Goal: Task Accomplishment & Management: Complete application form

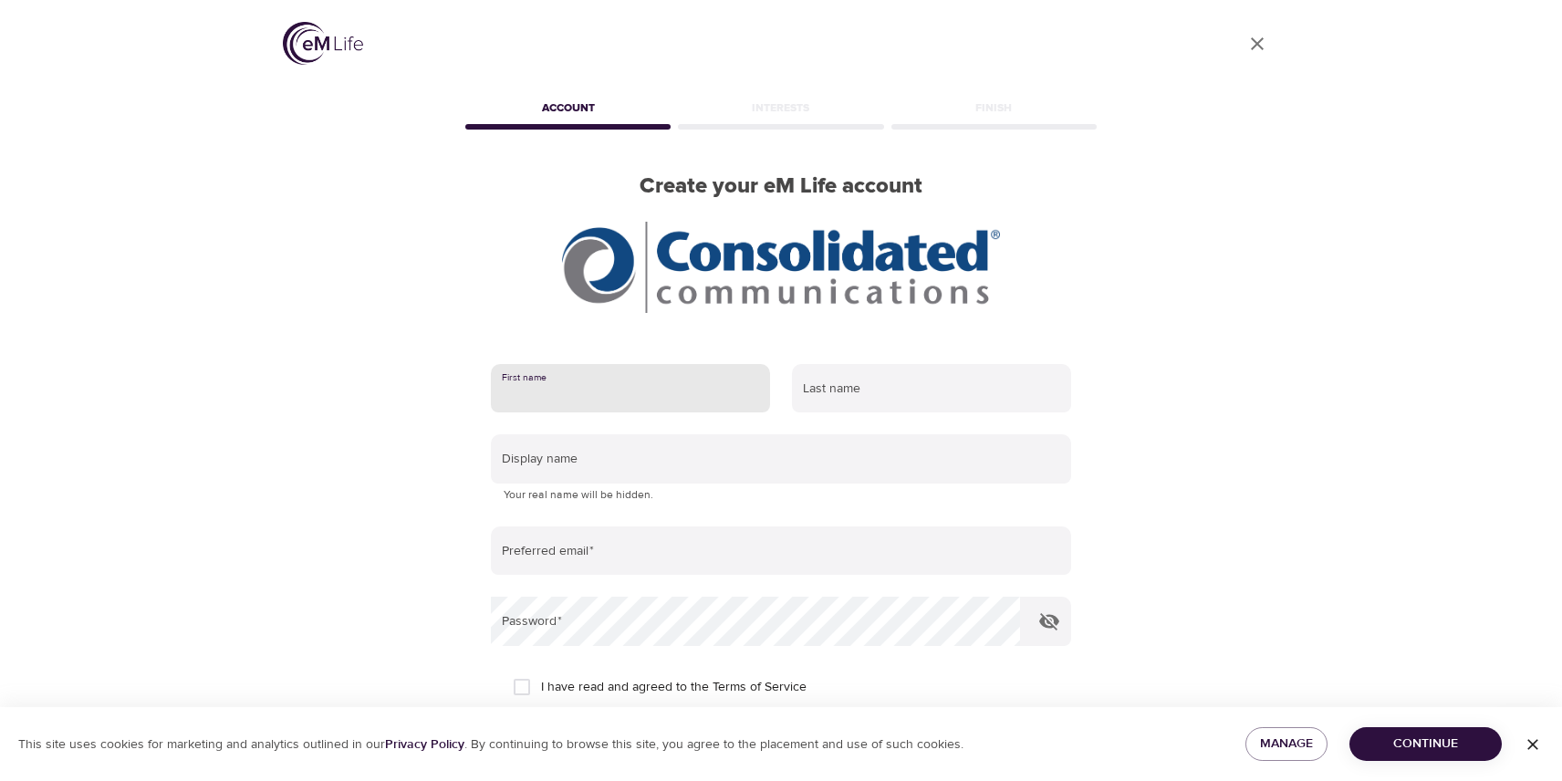
click at [622, 381] on input "text" at bounding box center [630, 388] width 279 height 49
type input "a"
click at [381, 334] on div "User Profile Account Interests Finish Create your eM Life account First name La…" at bounding box center [781, 390] width 1040 height 781
click at [639, 391] on input "text" at bounding box center [630, 388] width 279 height 49
type input "April"
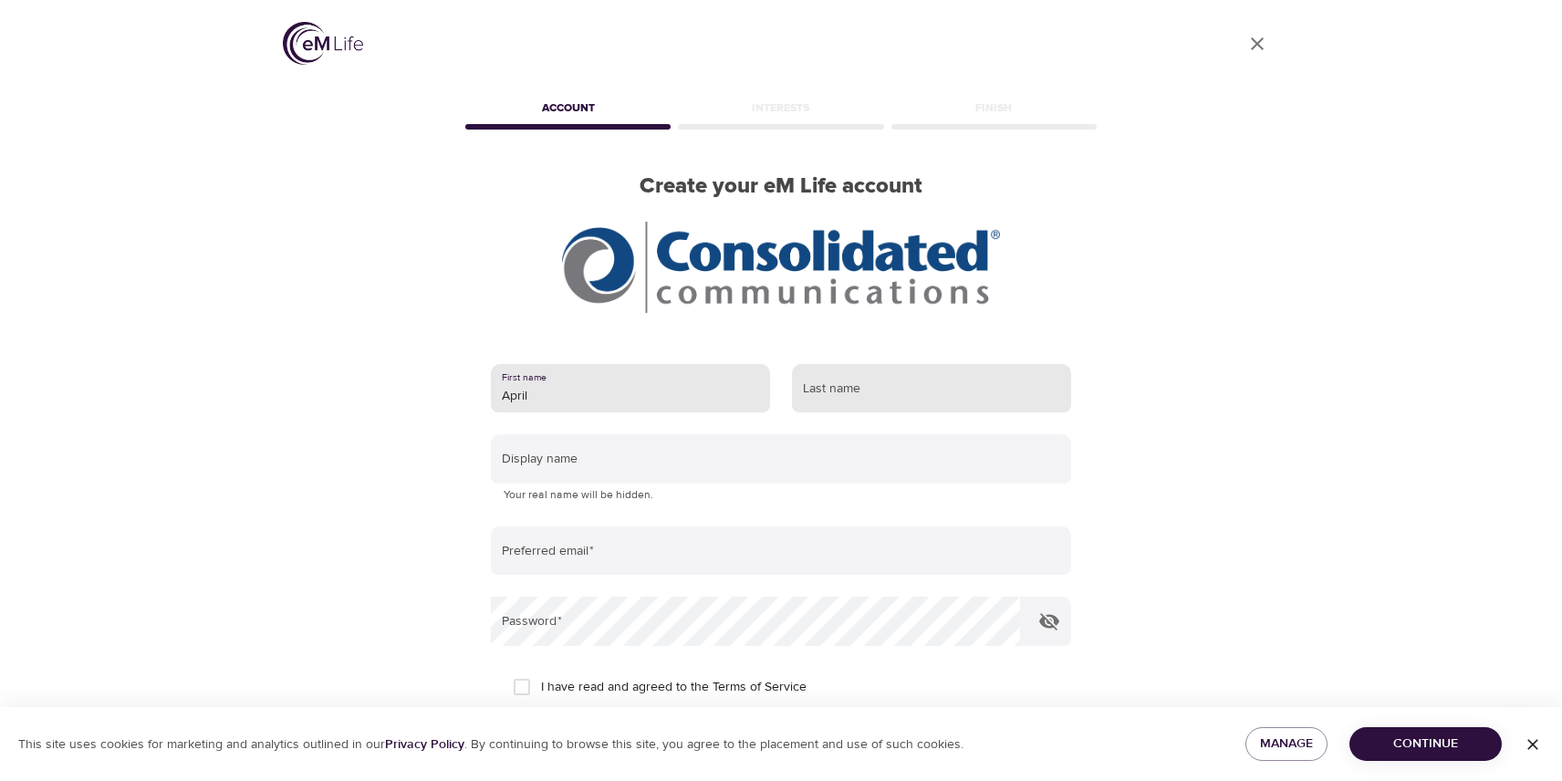
click at [887, 390] on input "text" at bounding box center [931, 388] width 279 height 49
click at [886, 390] on input "text" at bounding box center [931, 388] width 279 height 49
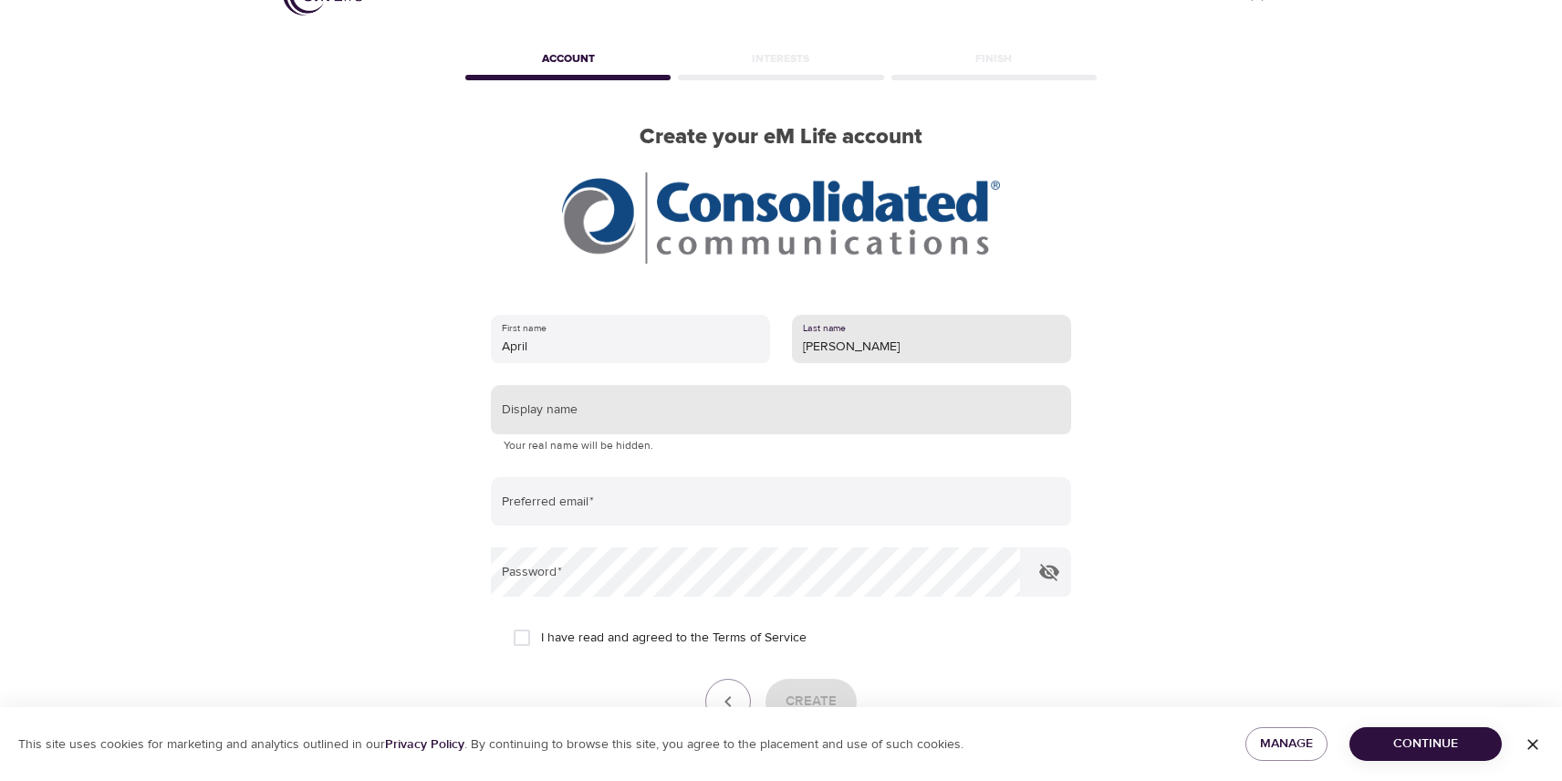
scroll to position [91, 0]
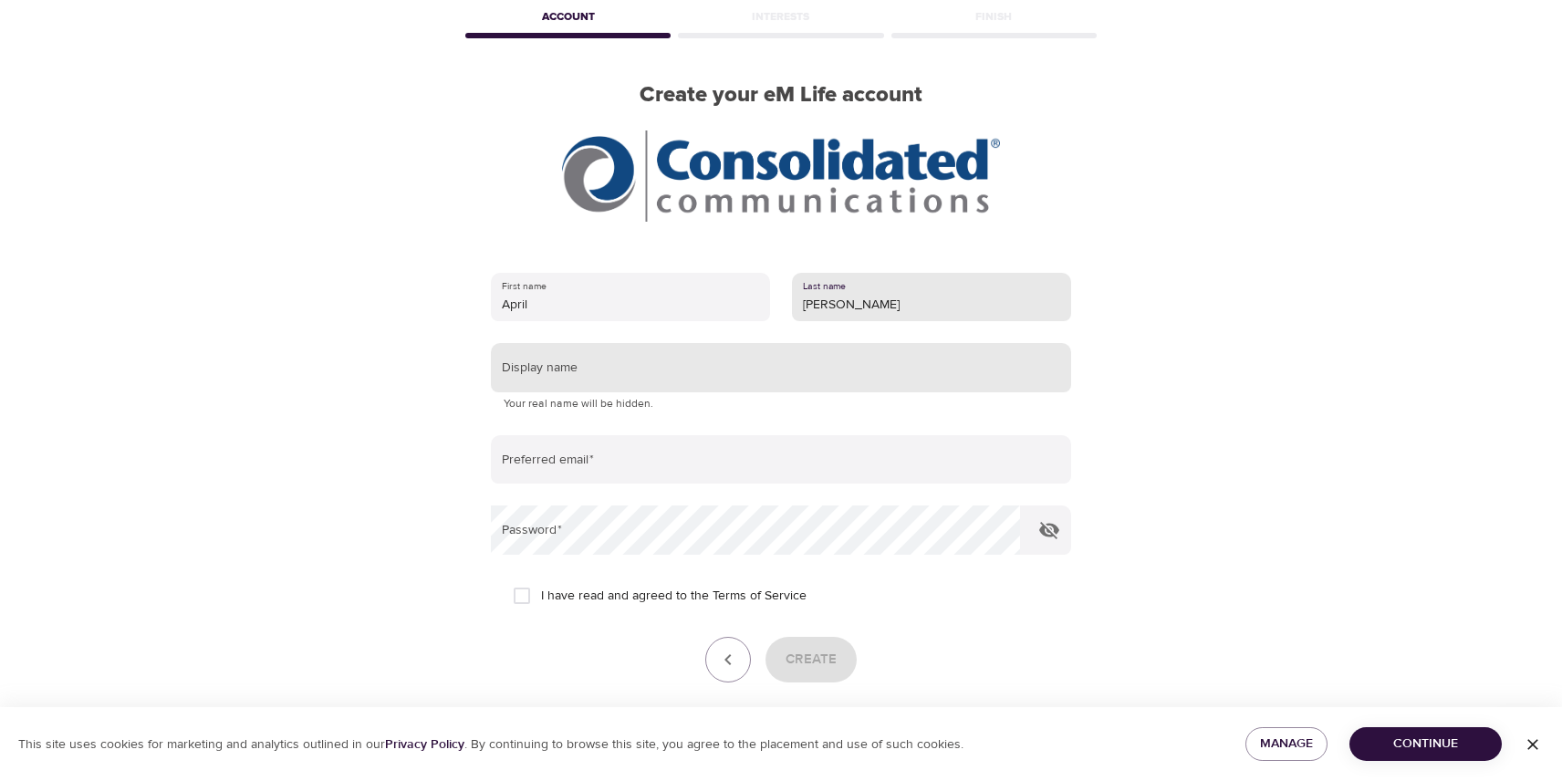
type input "[PERSON_NAME]"
click at [598, 376] on input "text" at bounding box center [781, 367] width 580 height 49
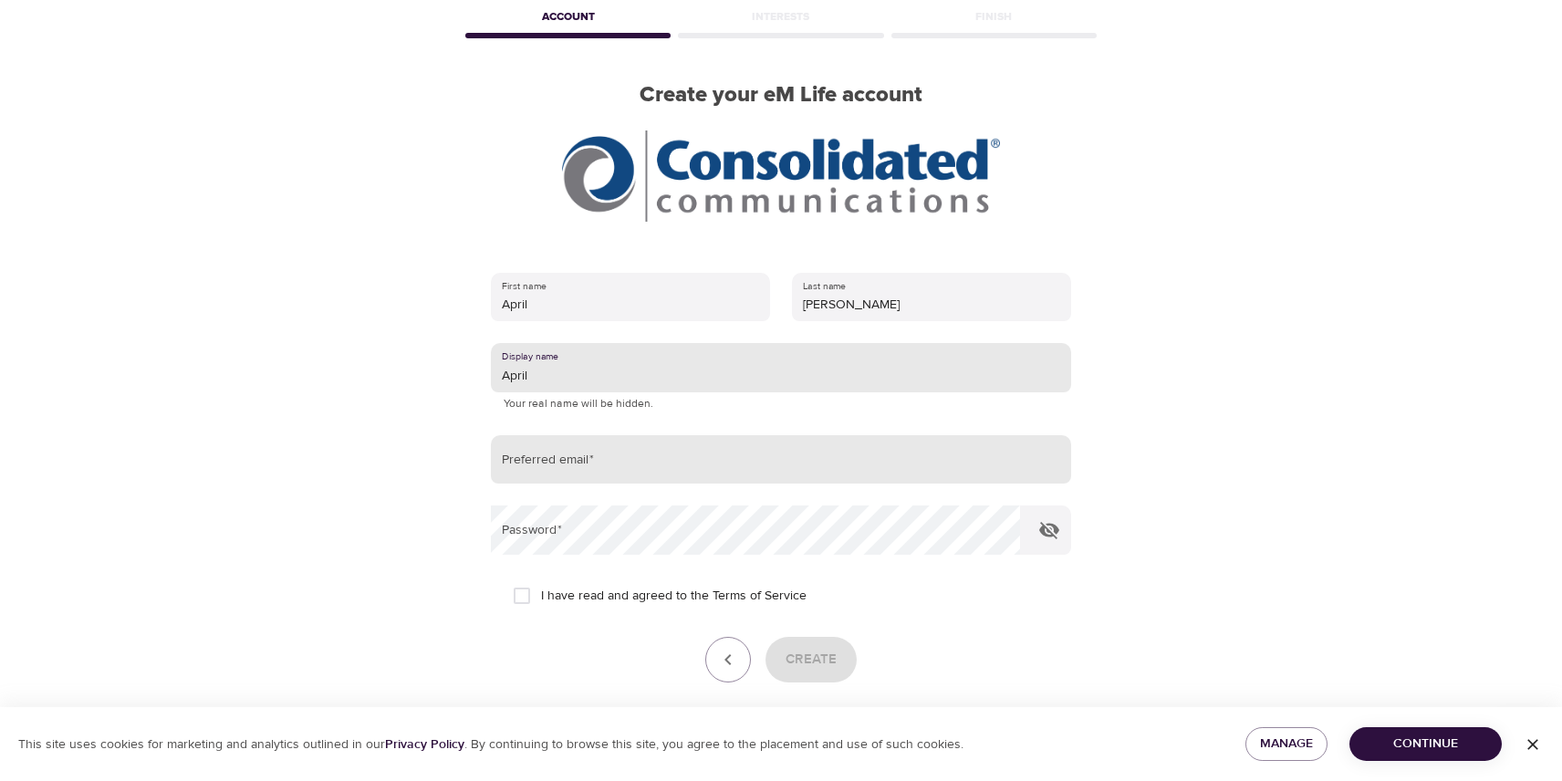
type input "April"
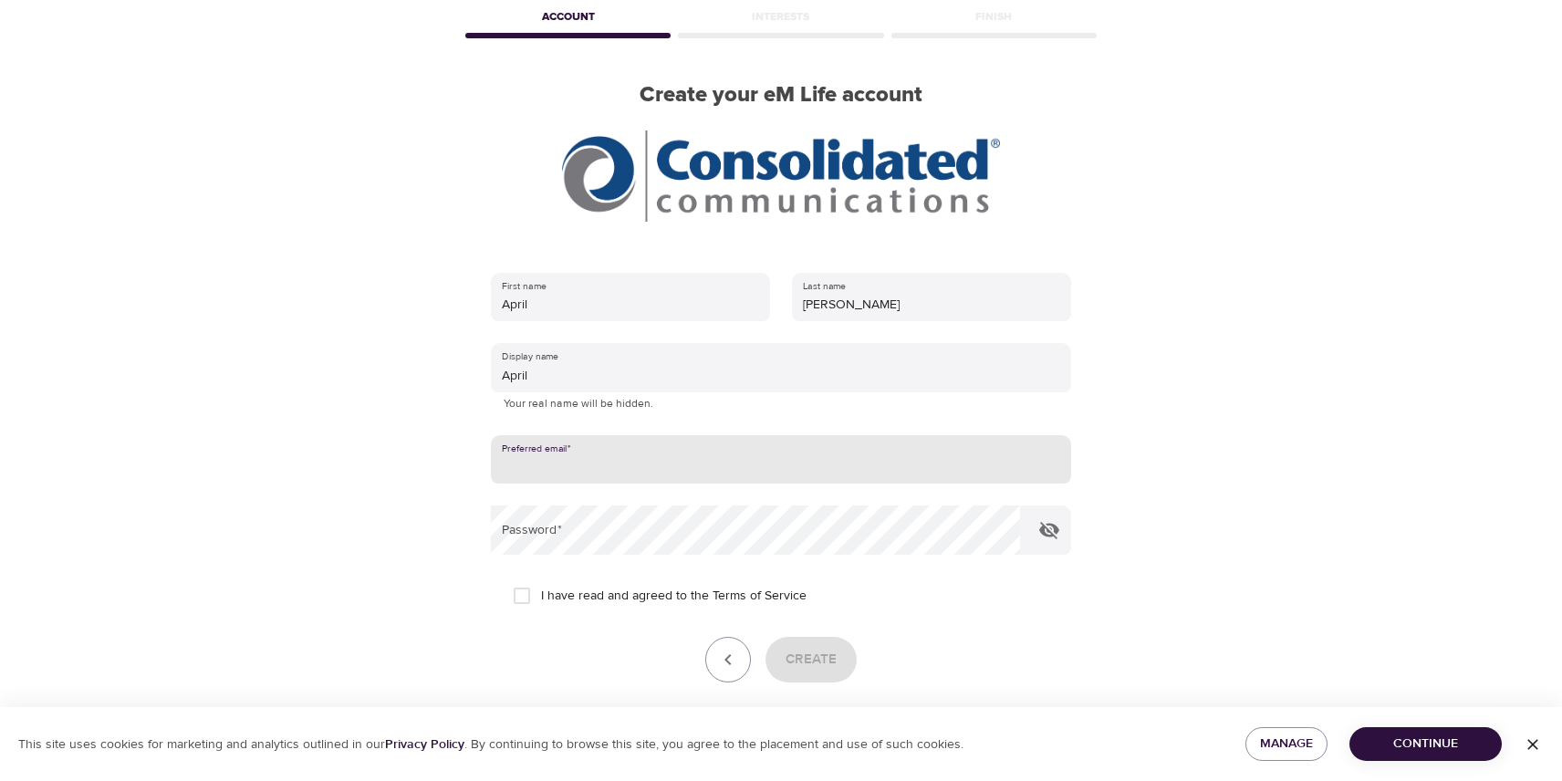
click at [606, 456] on input "email" at bounding box center [781, 459] width 580 height 49
type input "[EMAIL_ADDRESS][PERSON_NAME][DOMAIN_NAME]"
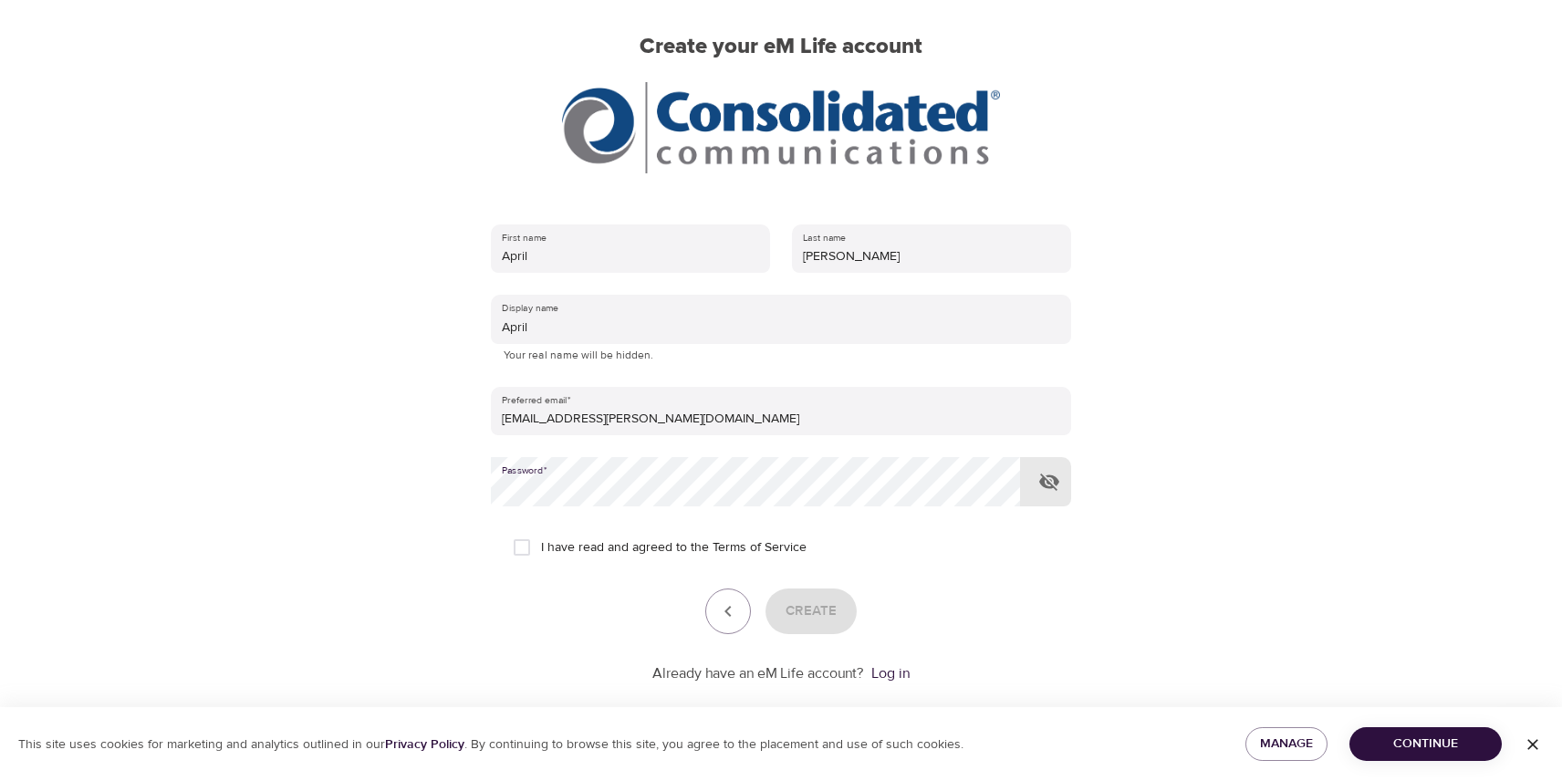
scroll to position [166, 0]
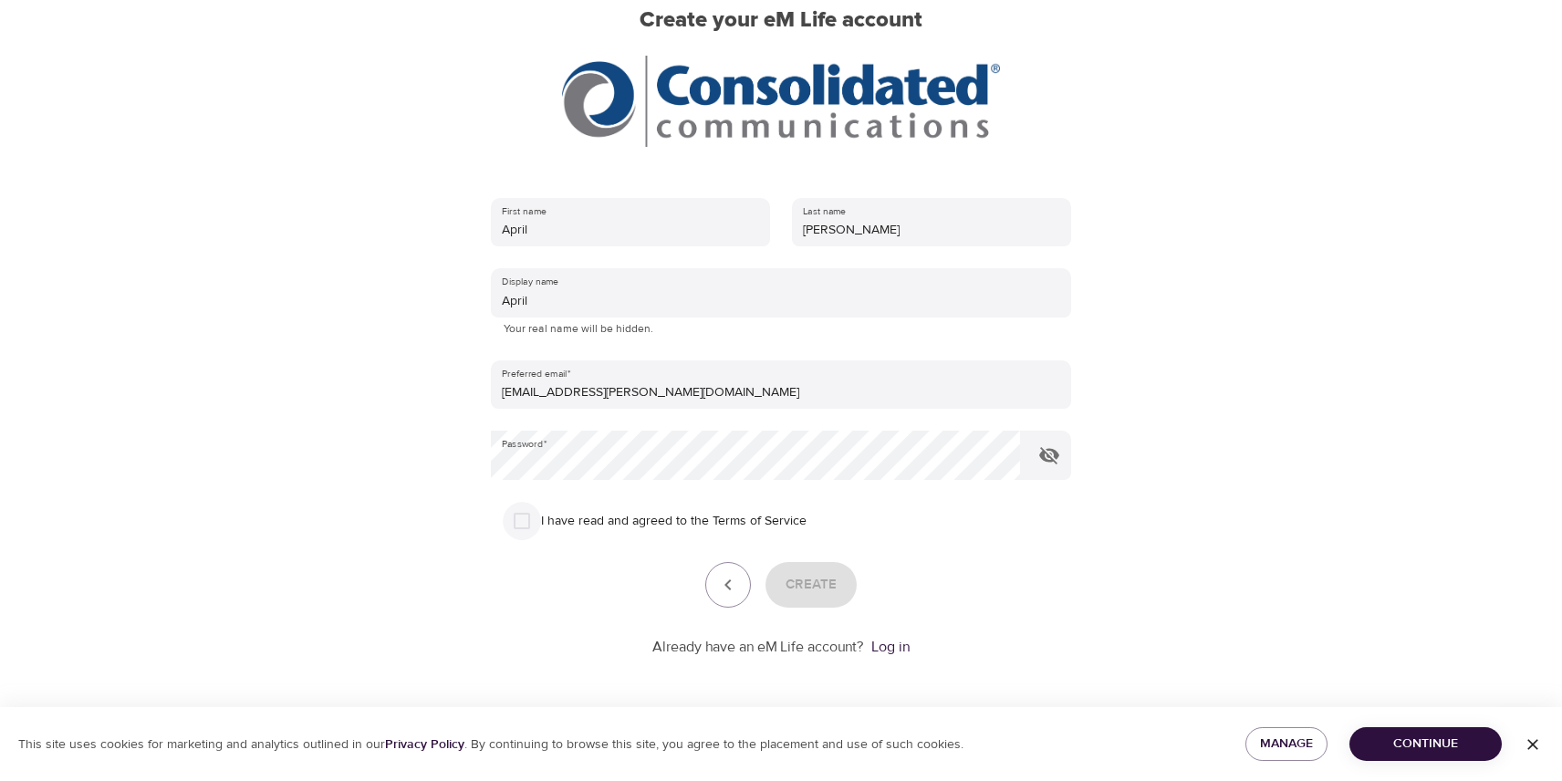
click at [524, 521] on input "I have read and agreed to the Terms of Service" at bounding box center [522, 521] width 38 height 38
checkbox input "true"
click at [806, 587] on span "Create" at bounding box center [810, 585] width 51 height 24
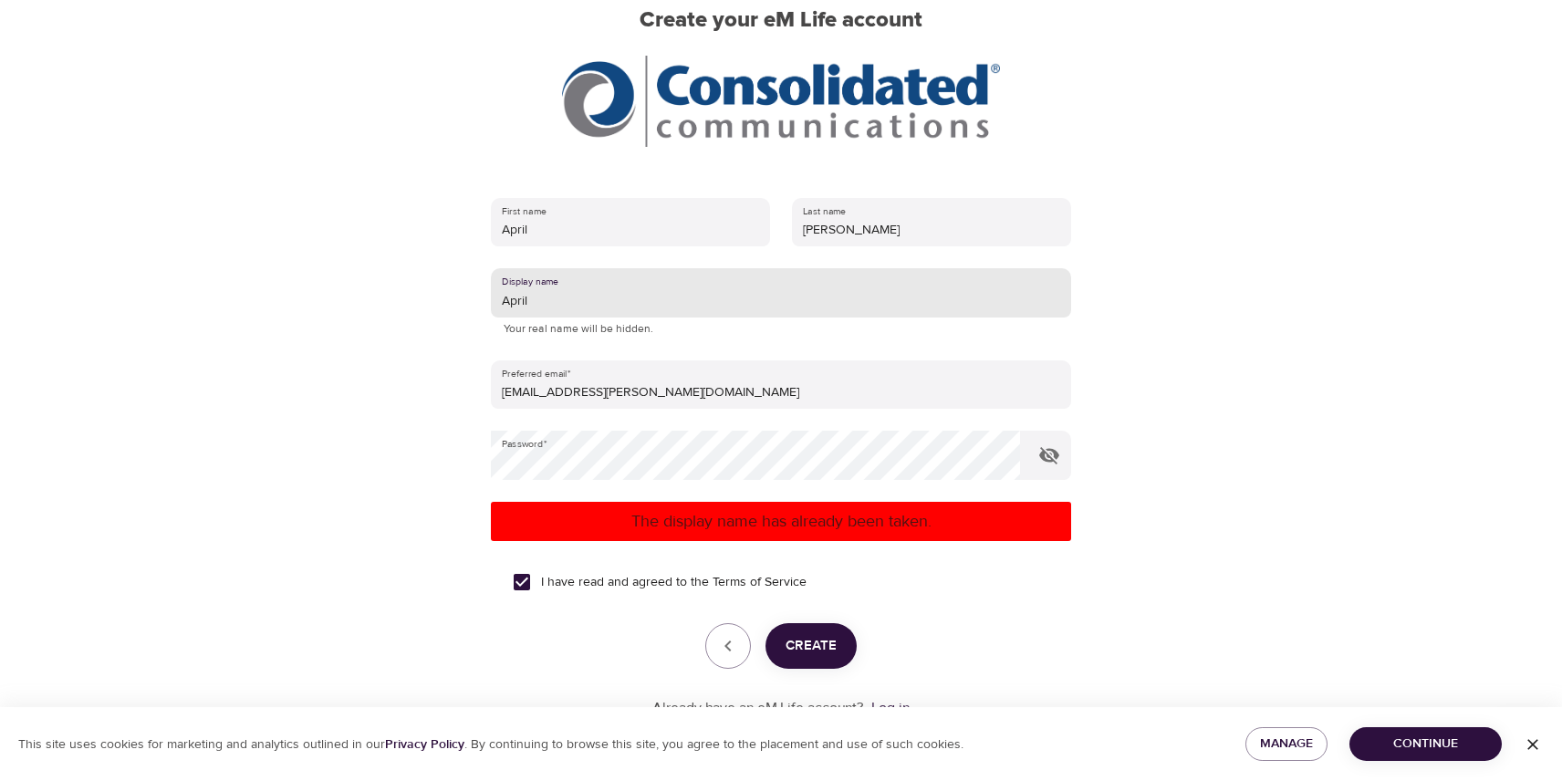
click at [542, 301] on input "April" at bounding box center [781, 292] width 580 height 49
type input "[DATE]"
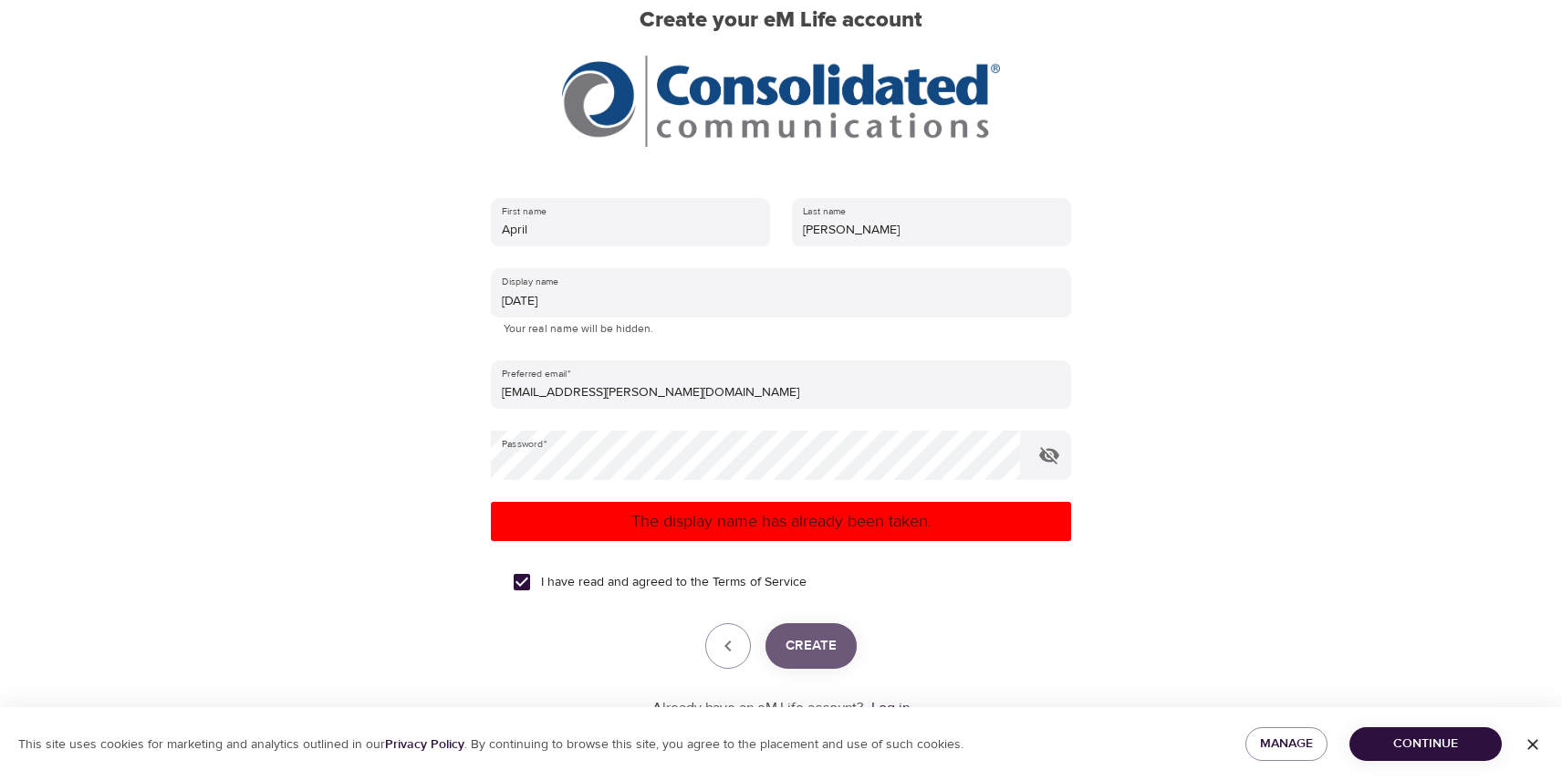
click at [814, 645] on span "Create" at bounding box center [810, 646] width 51 height 24
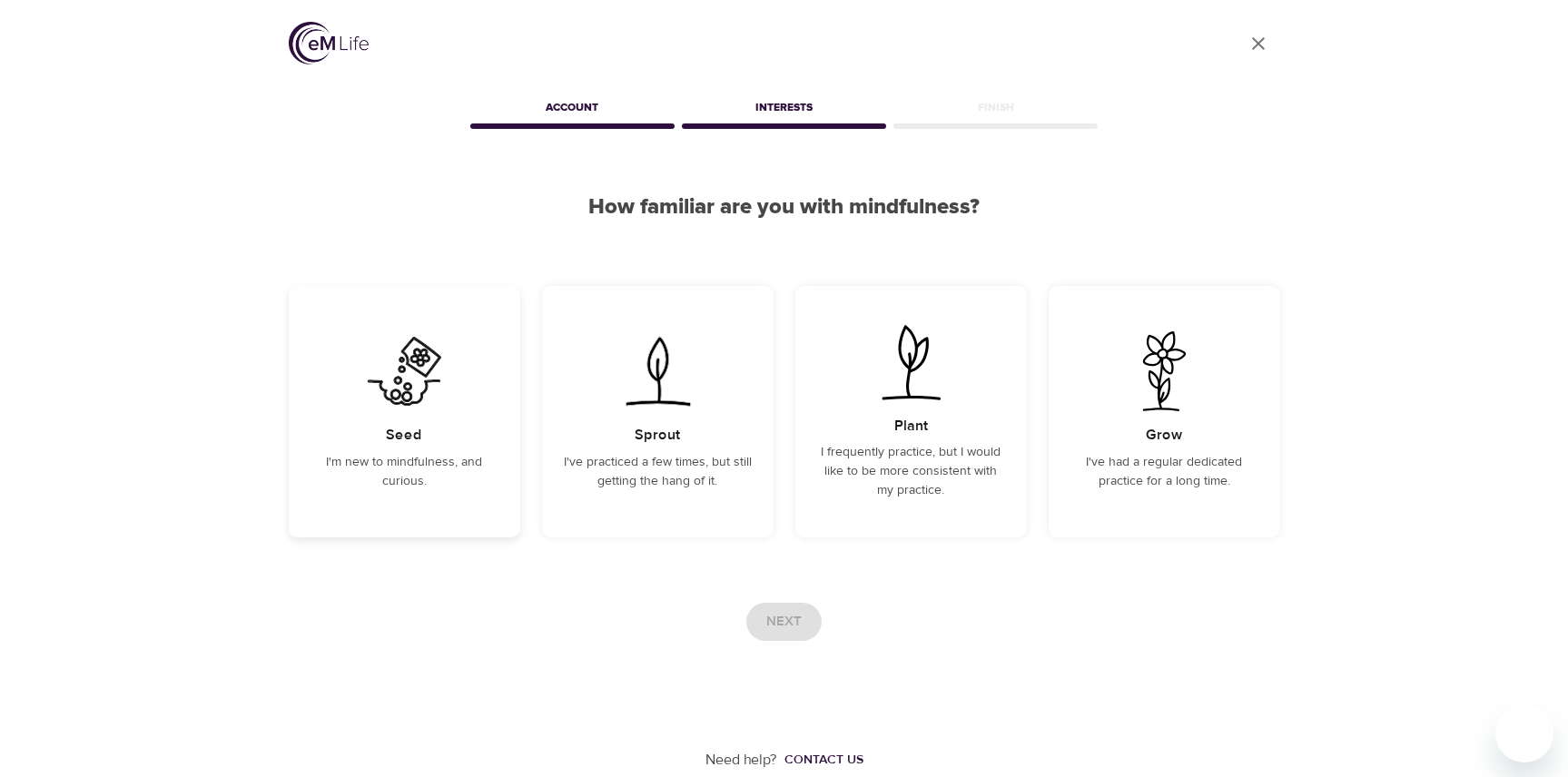
click at [419, 367] on img at bounding box center [404, 371] width 92 height 80
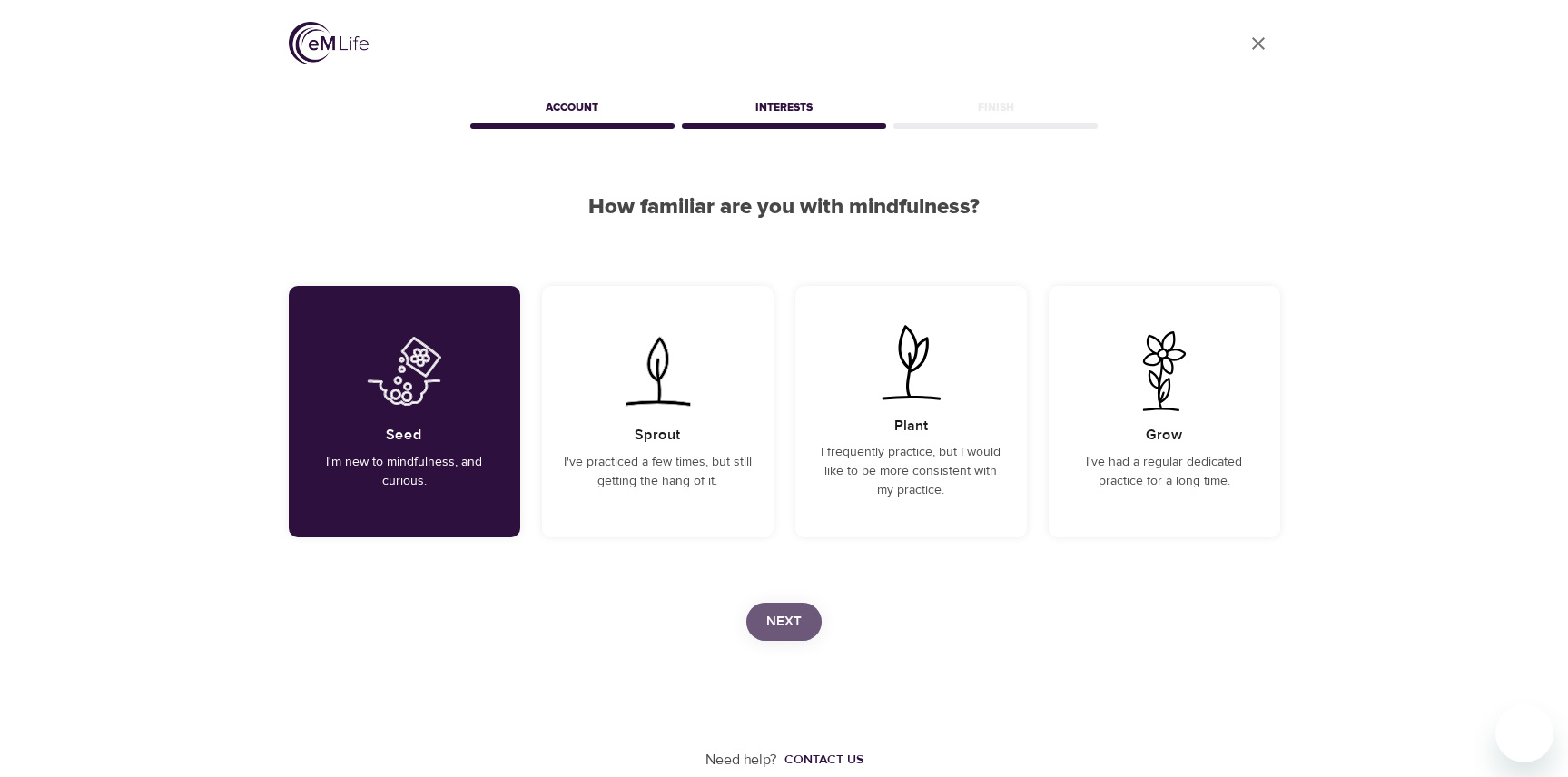
click at [798, 626] on span "Next" at bounding box center [784, 622] width 36 height 24
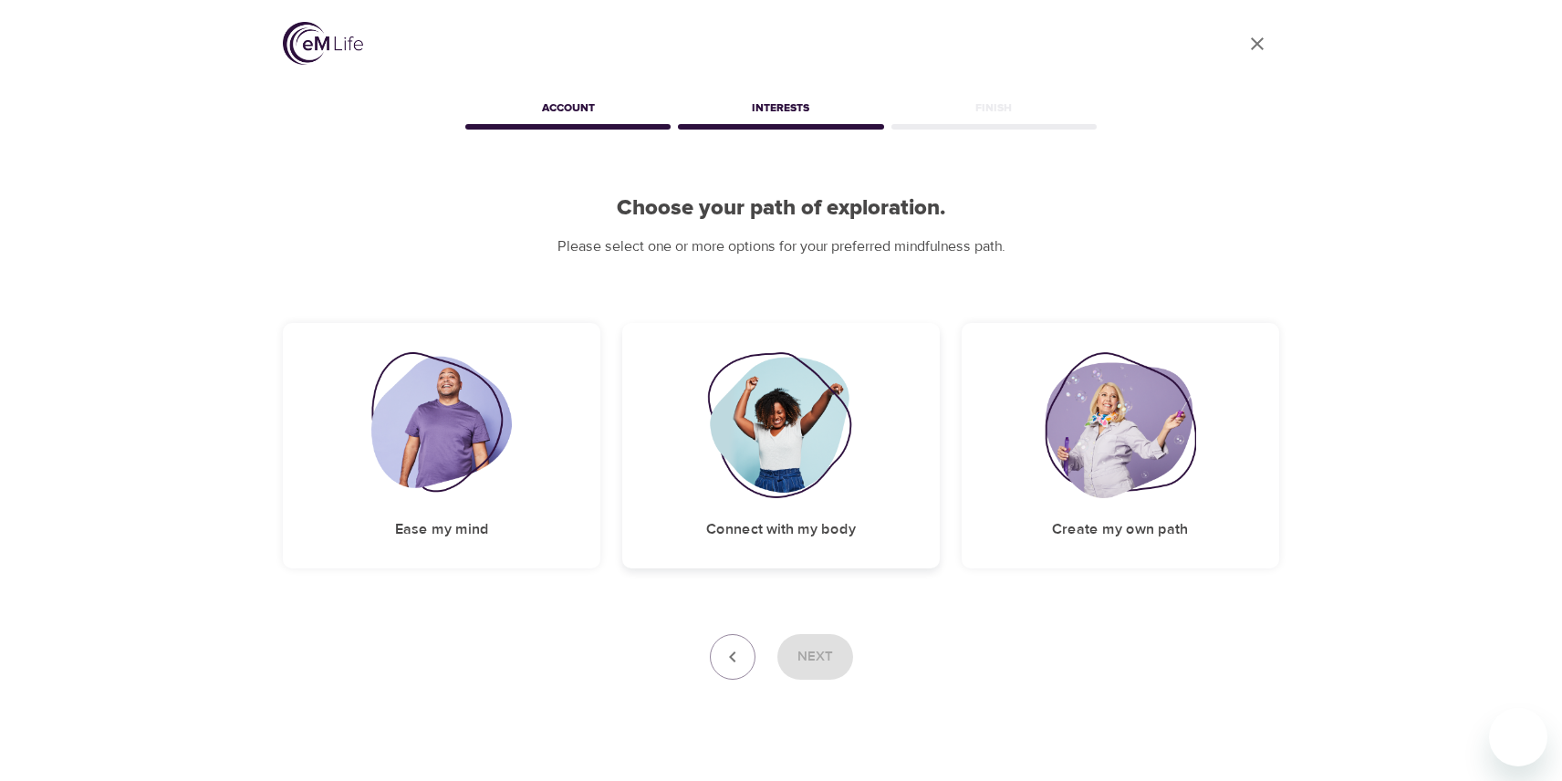
click at [760, 524] on h5 "Connect with my body" at bounding box center [781, 529] width 150 height 19
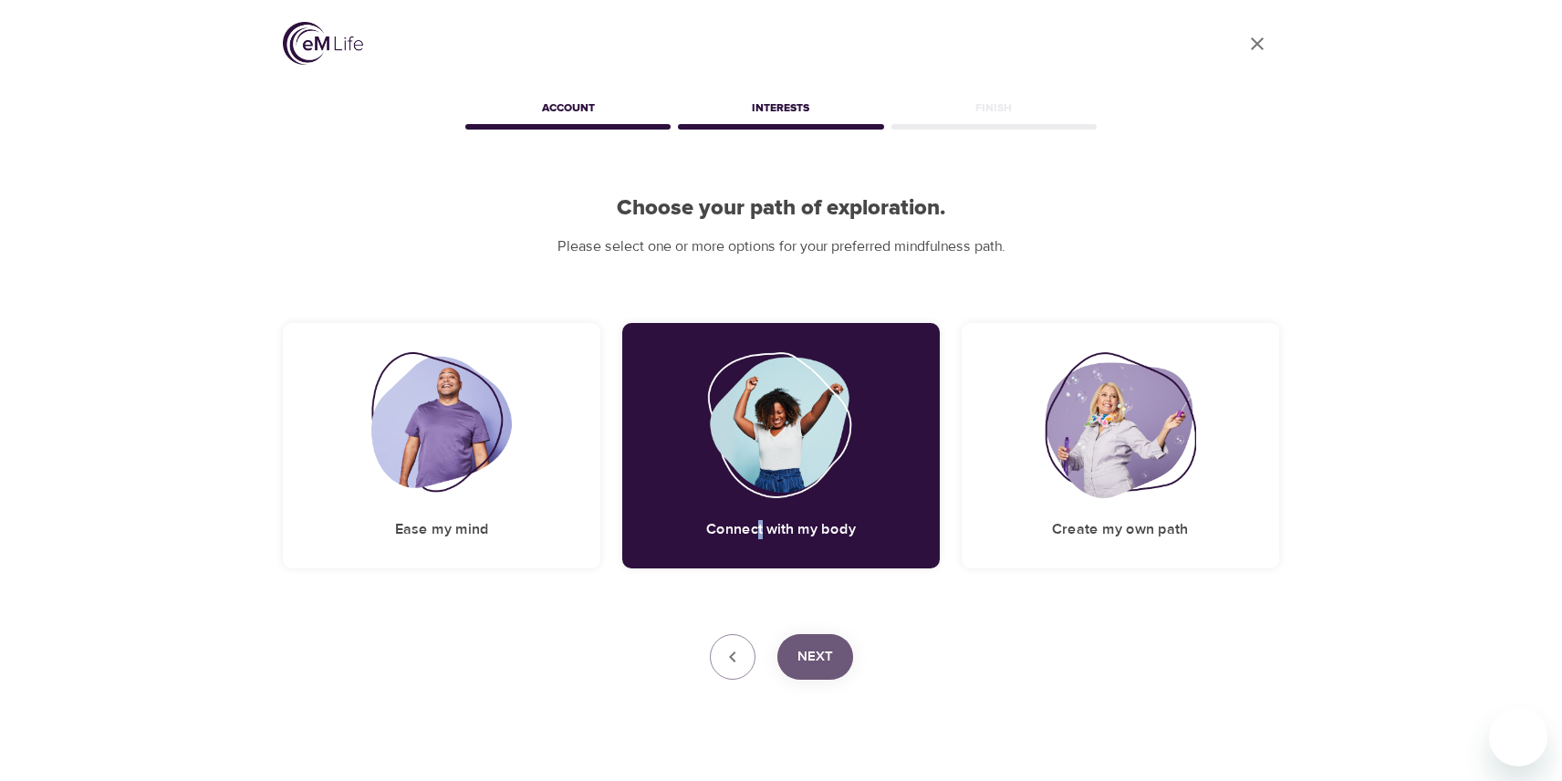
click at [816, 645] on span "Next" at bounding box center [815, 657] width 36 height 24
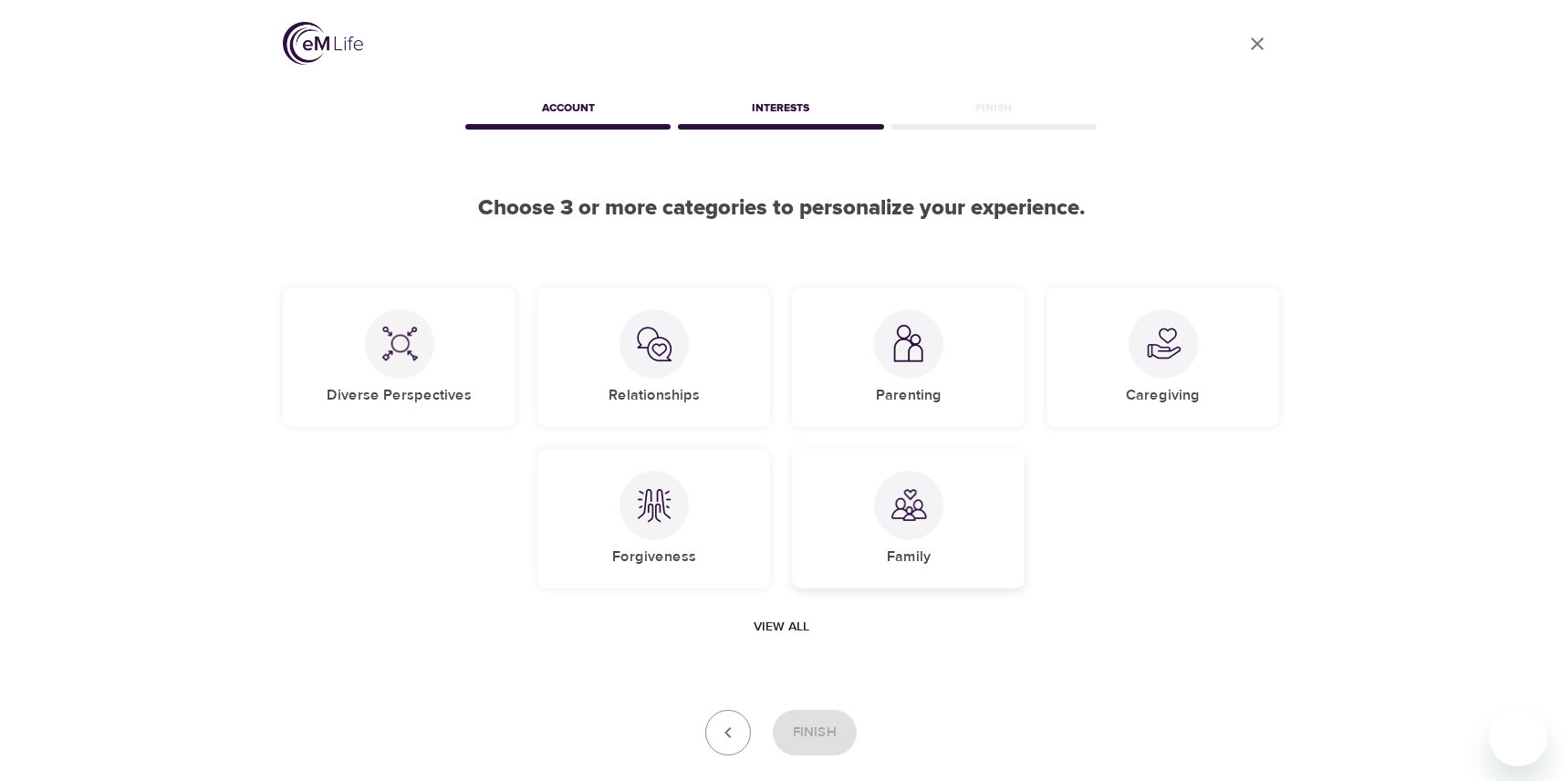
click at [898, 515] on img at bounding box center [908, 505] width 36 height 36
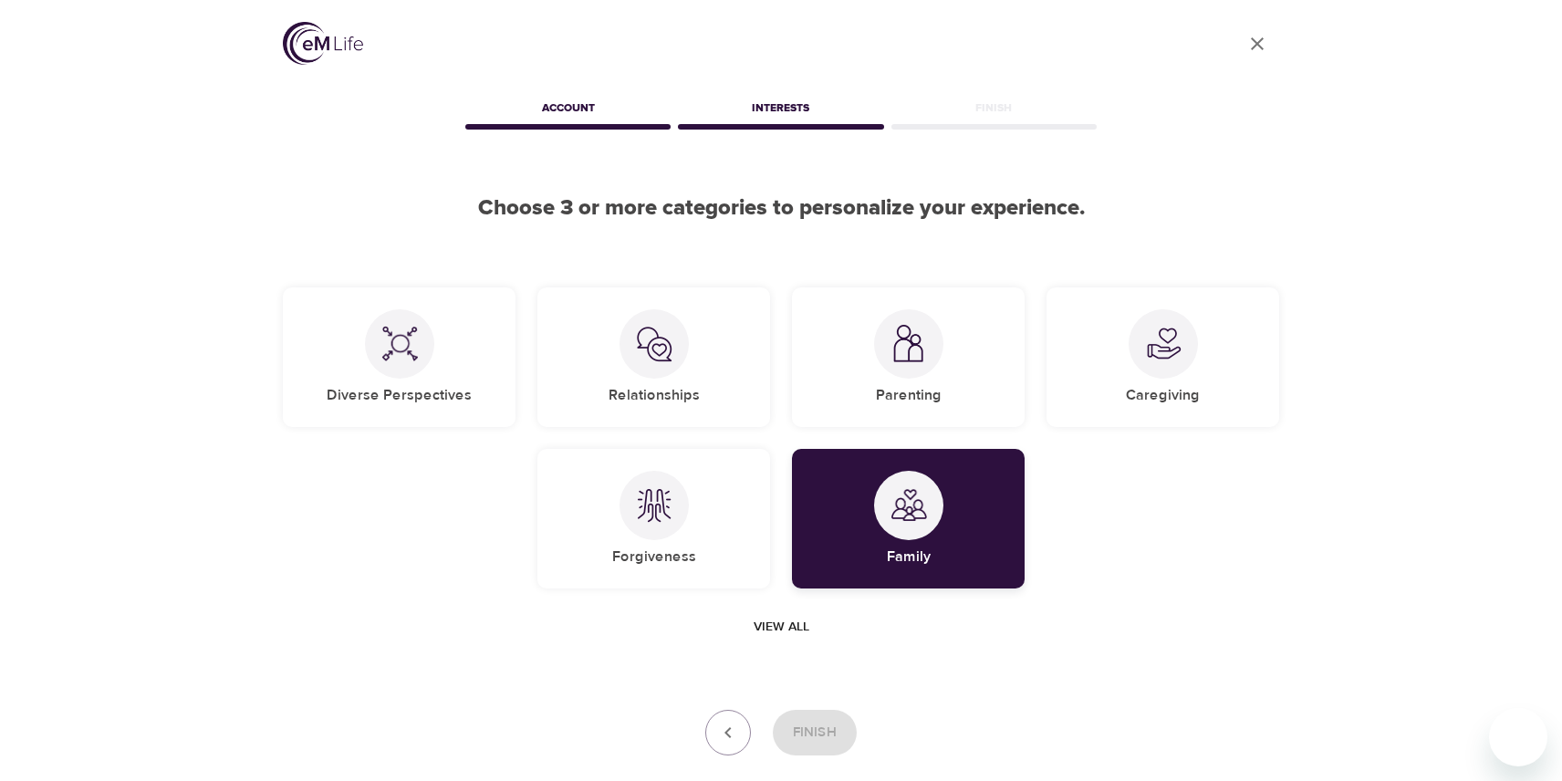
click at [894, 510] on img at bounding box center [908, 505] width 36 height 36
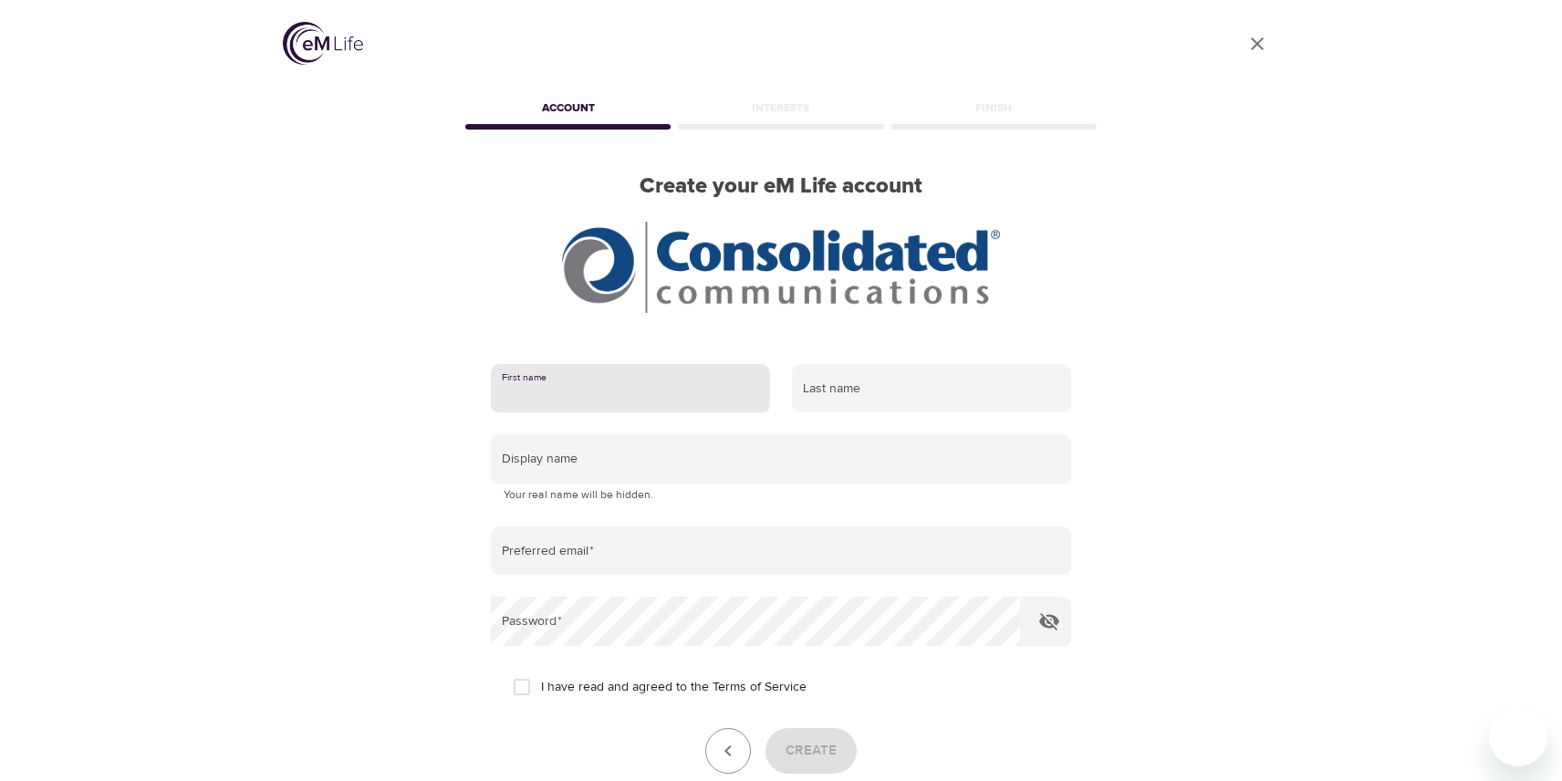
click at [588, 393] on input "text" at bounding box center [630, 388] width 279 height 49
drag, startPoint x: 1146, startPoint y: 484, endPoint x: 1135, endPoint y: 462, distance: 24.5
click at [1137, 468] on div "User Profile Account Interests Finish Create your eM Life account First name La…" at bounding box center [781, 390] width 1040 height 781
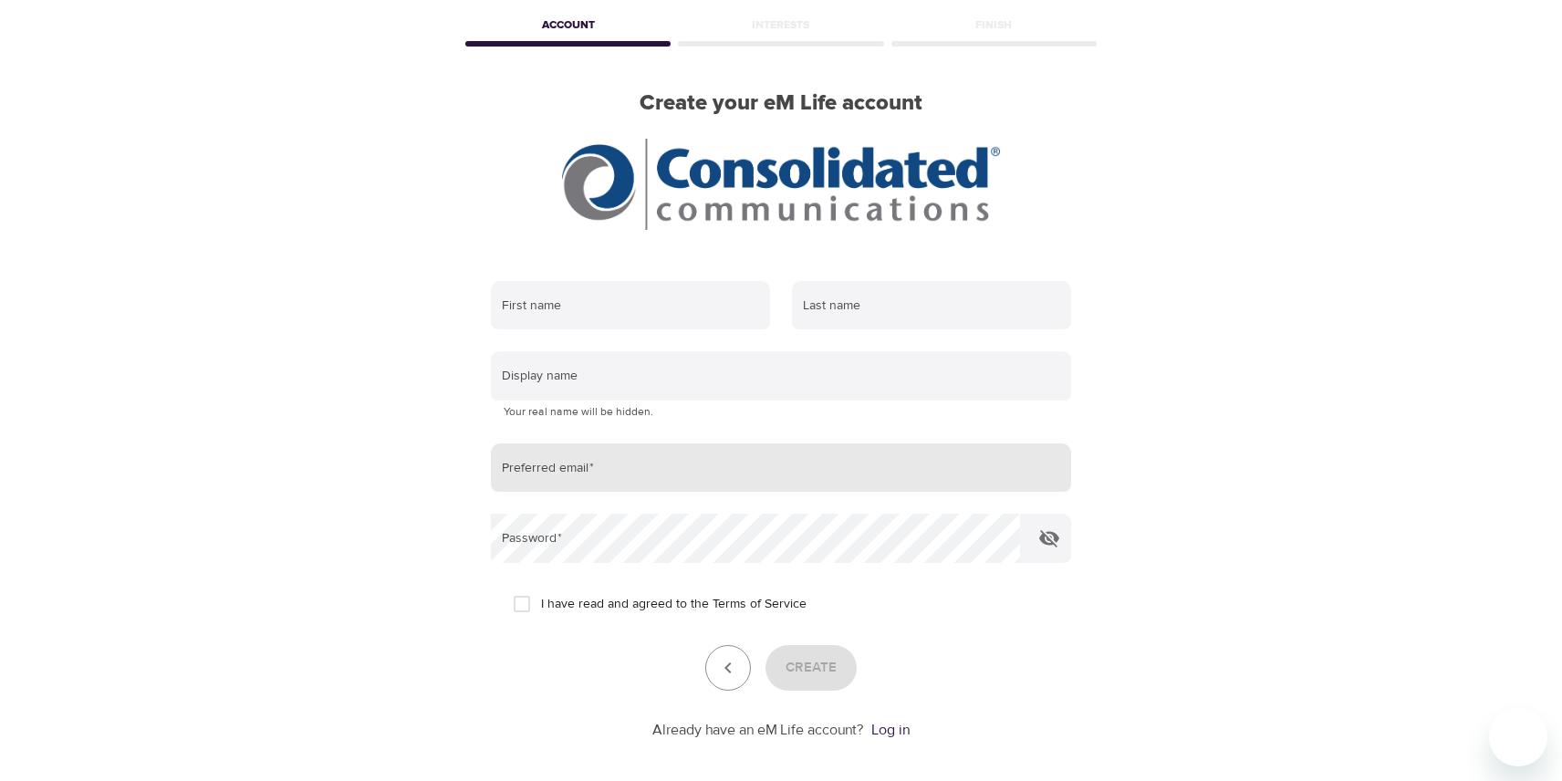
scroll to position [166, 0]
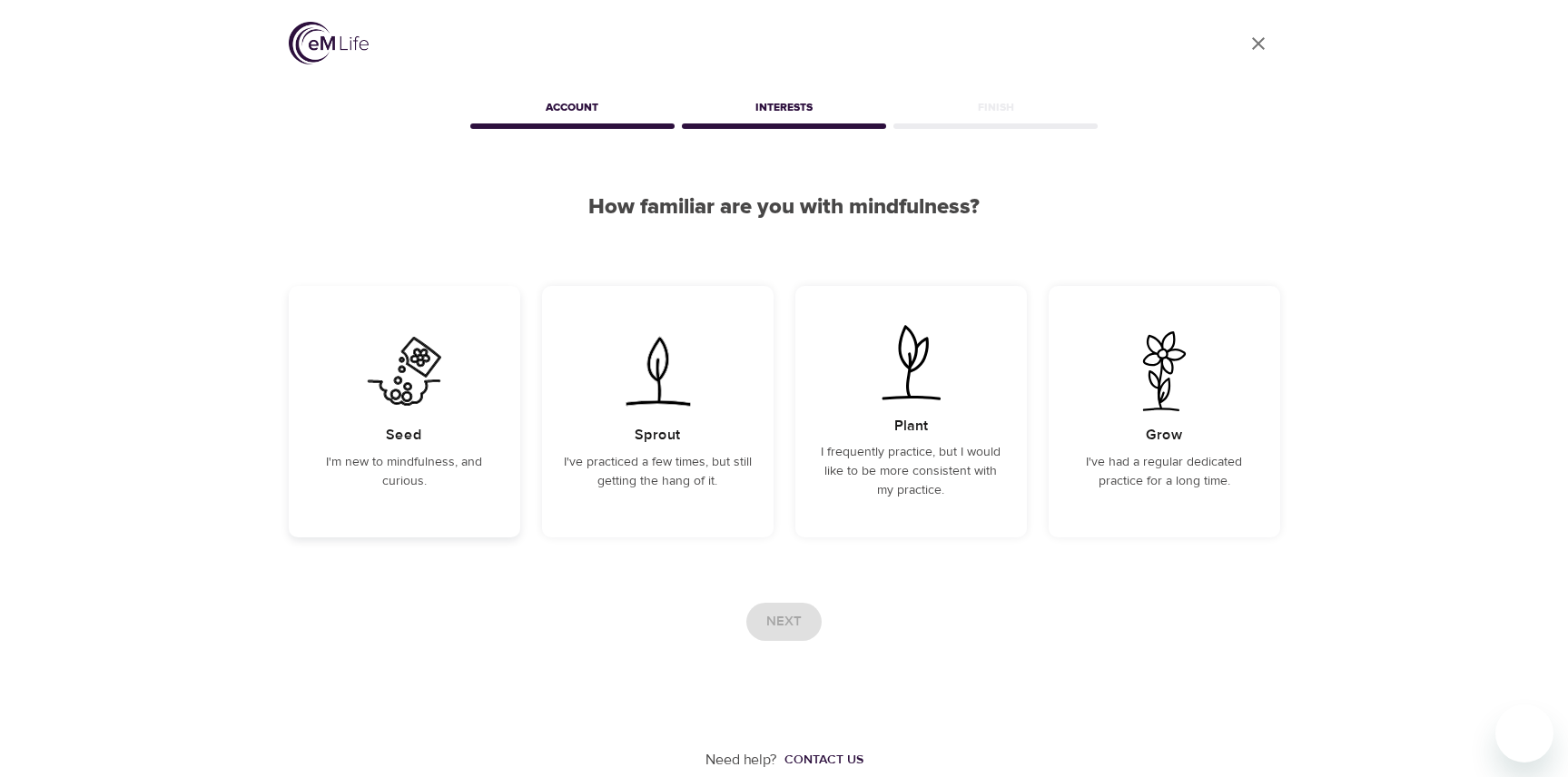
click at [404, 430] on h5 "Seed" at bounding box center [404, 435] width 36 height 19
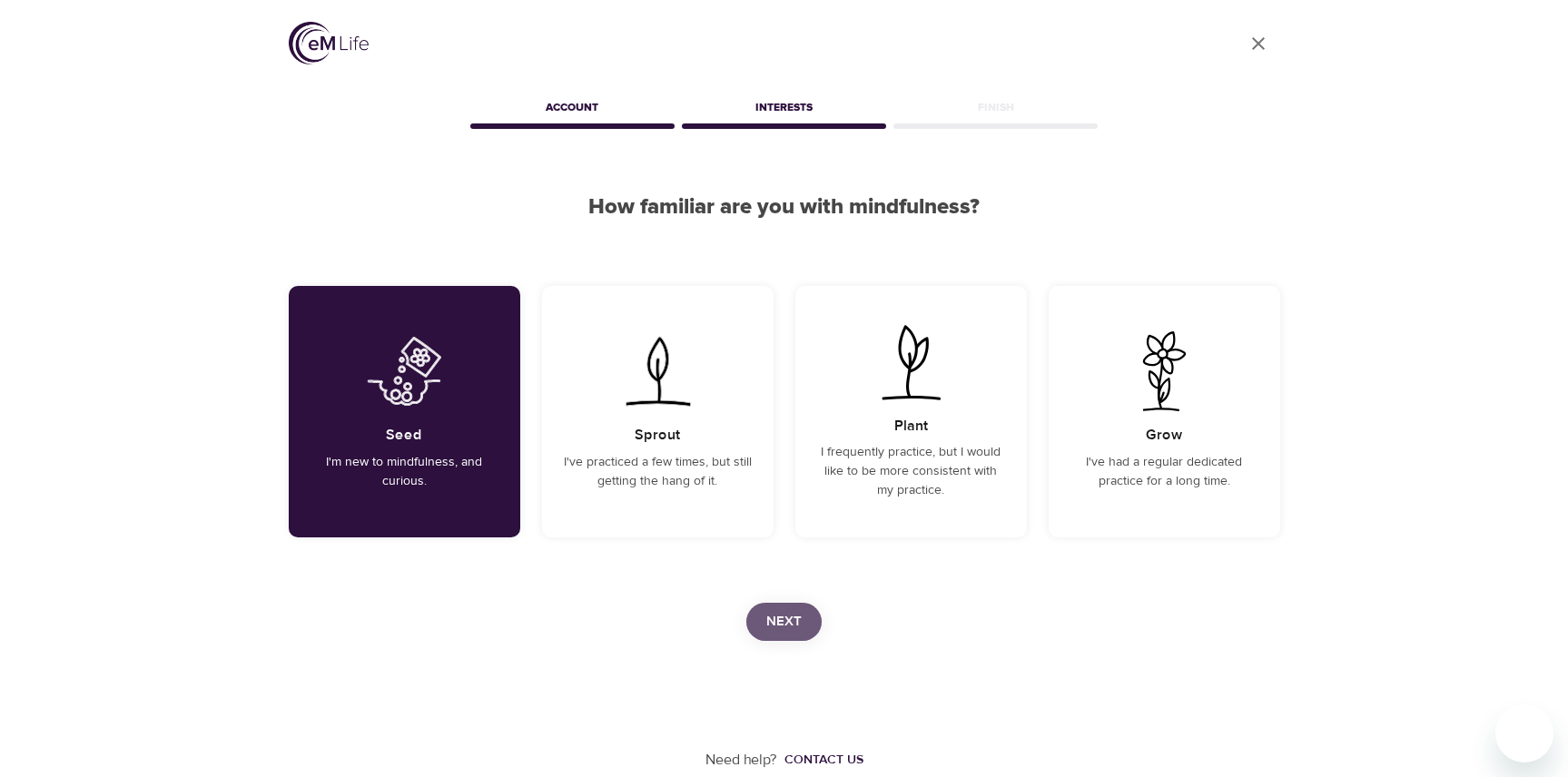
click at [799, 628] on span "Next" at bounding box center [784, 622] width 36 height 24
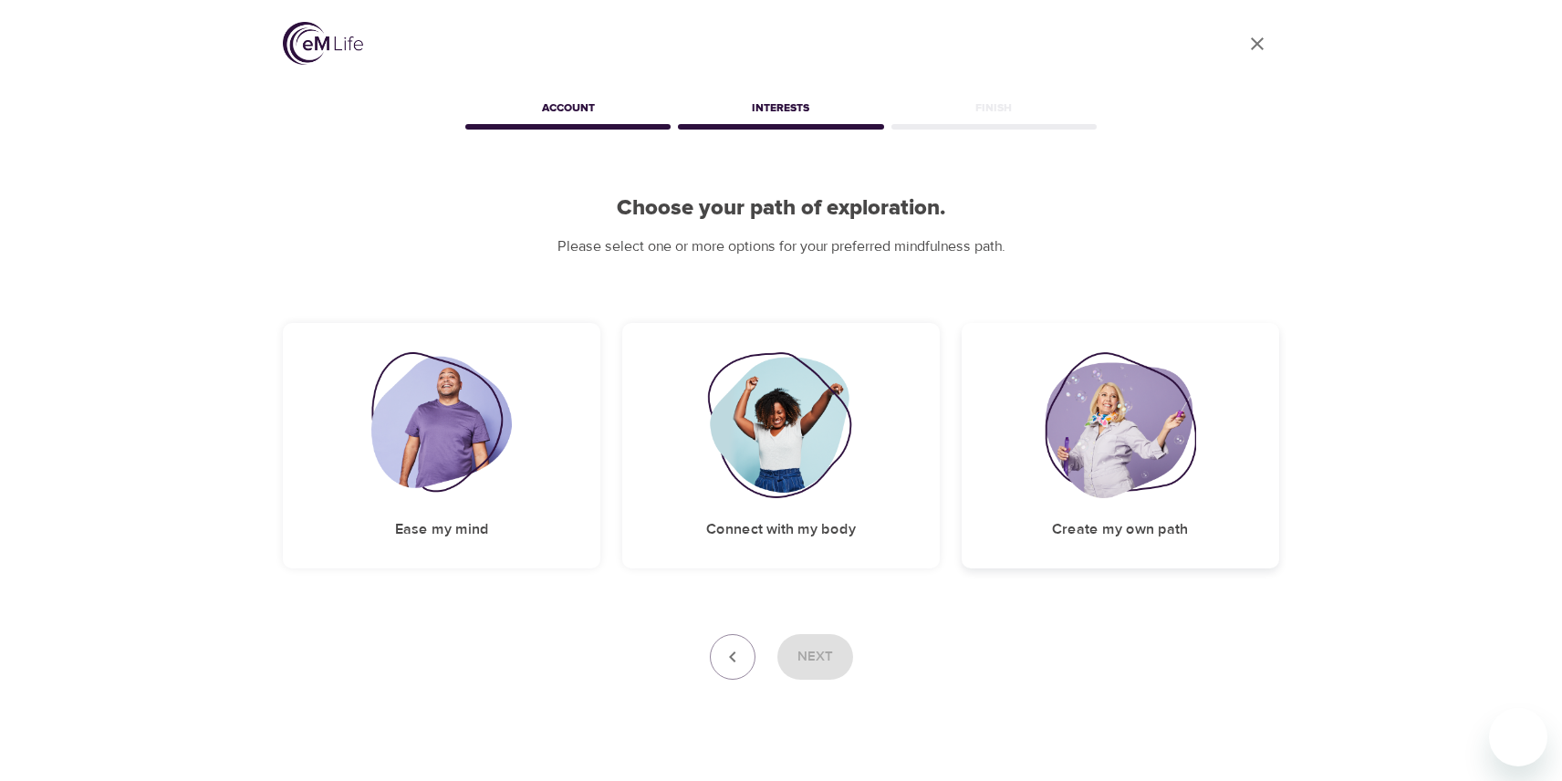
click at [1127, 524] on h5 "Create my own path" at bounding box center [1120, 529] width 136 height 19
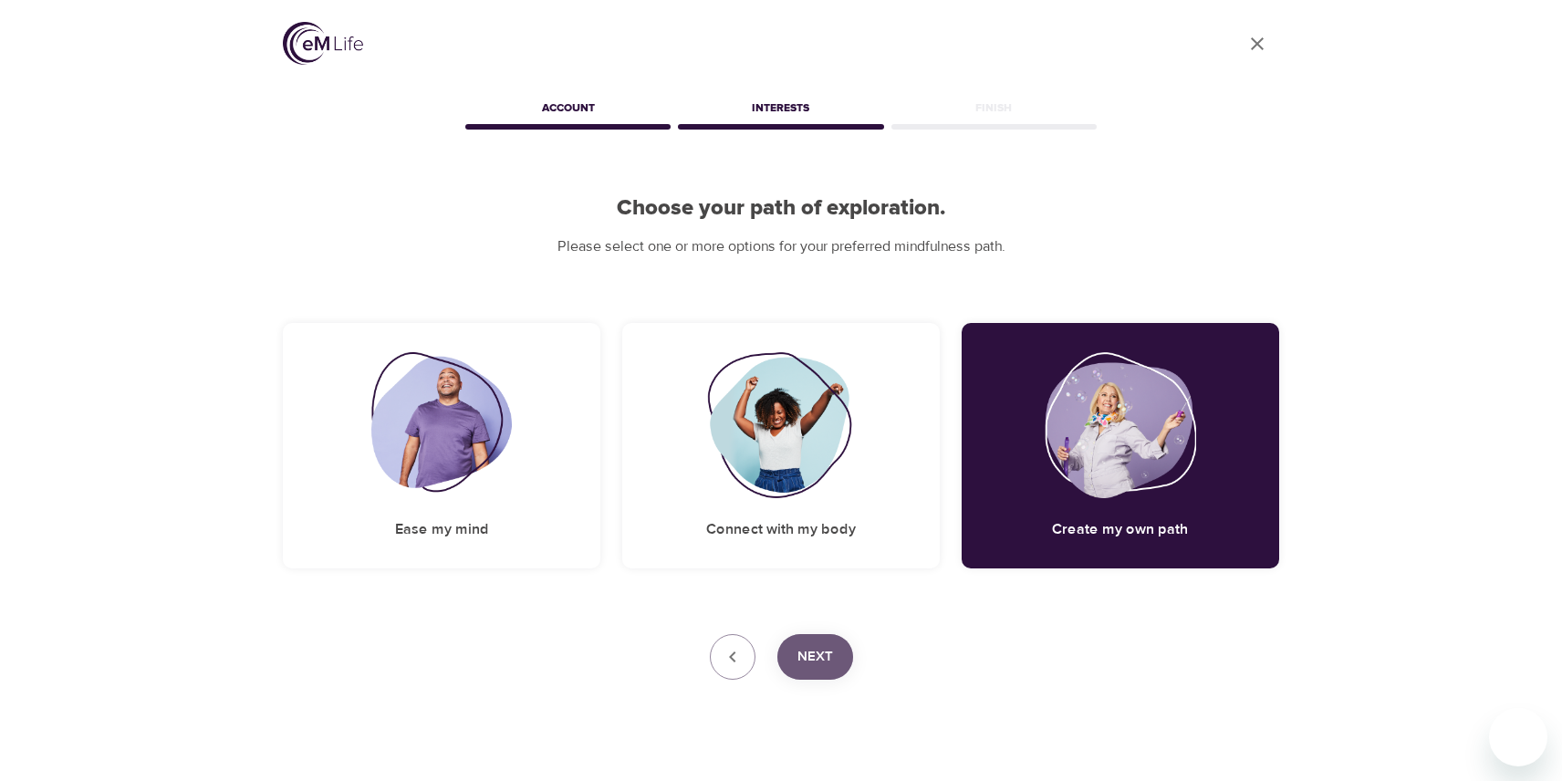
click at [801, 654] on span "Next" at bounding box center [815, 657] width 36 height 24
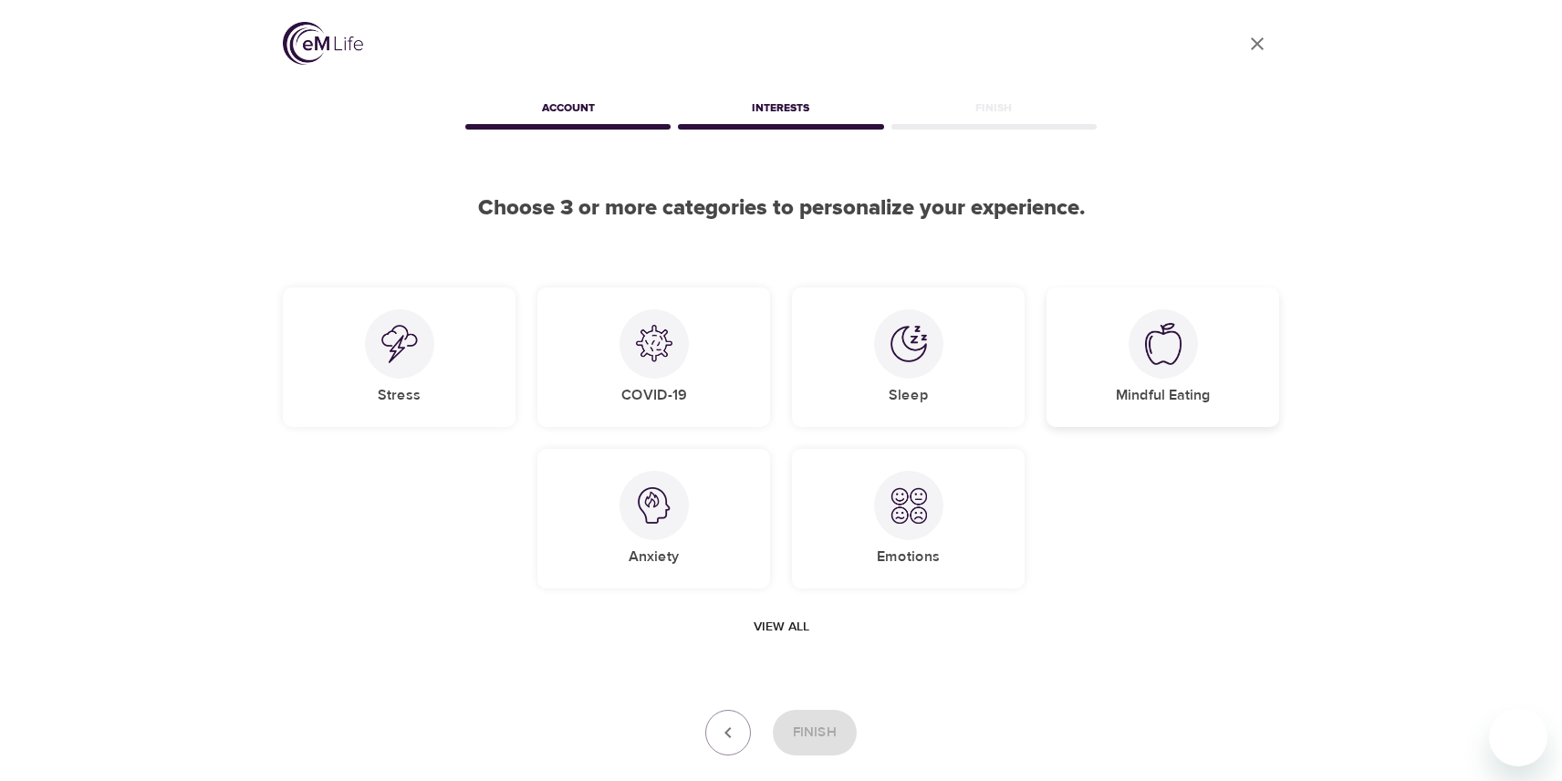
click at [1178, 338] on img at bounding box center [1163, 344] width 36 height 42
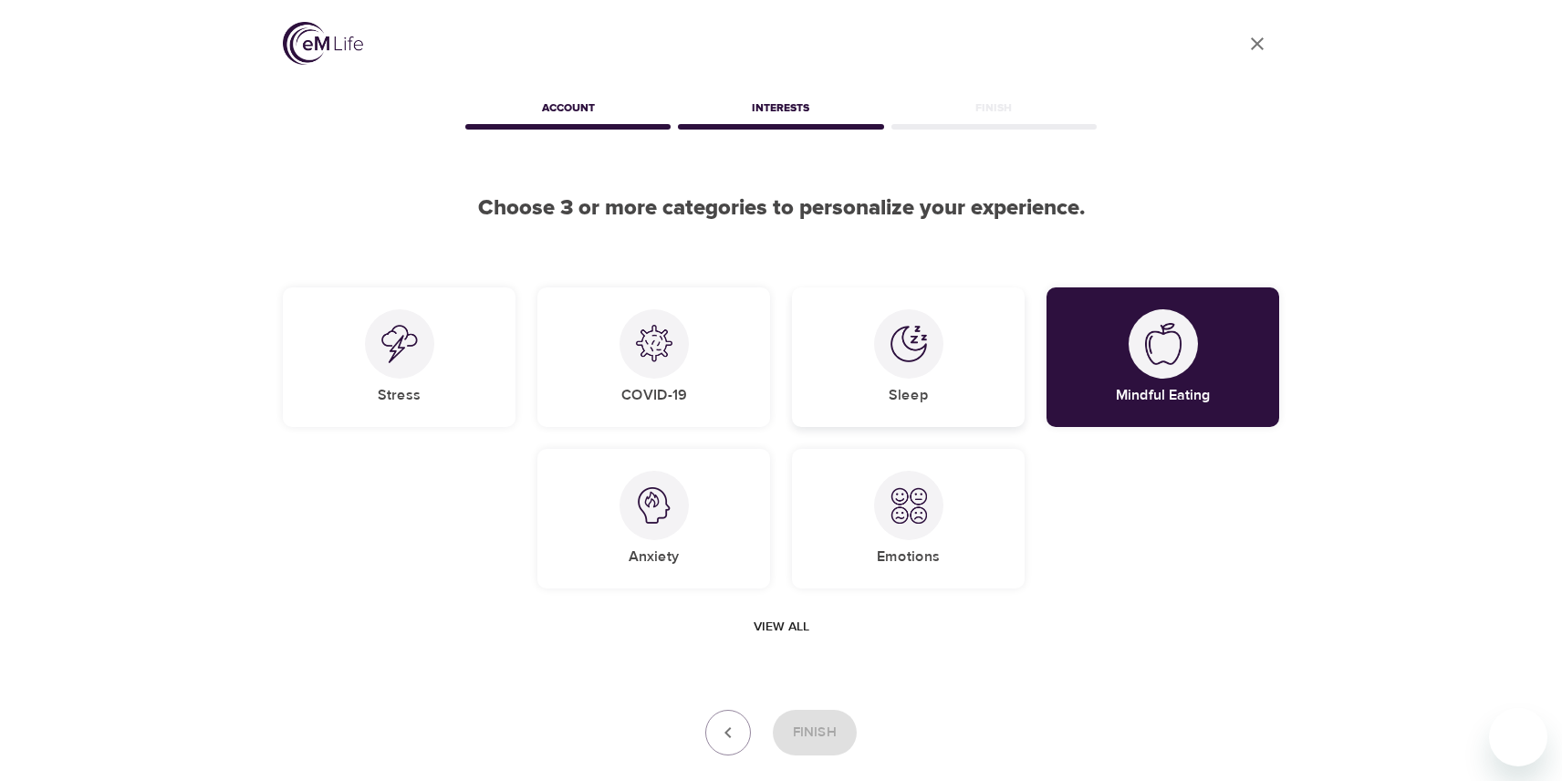
click at [865, 353] on div "Sleep" at bounding box center [908, 357] width 233 height 140
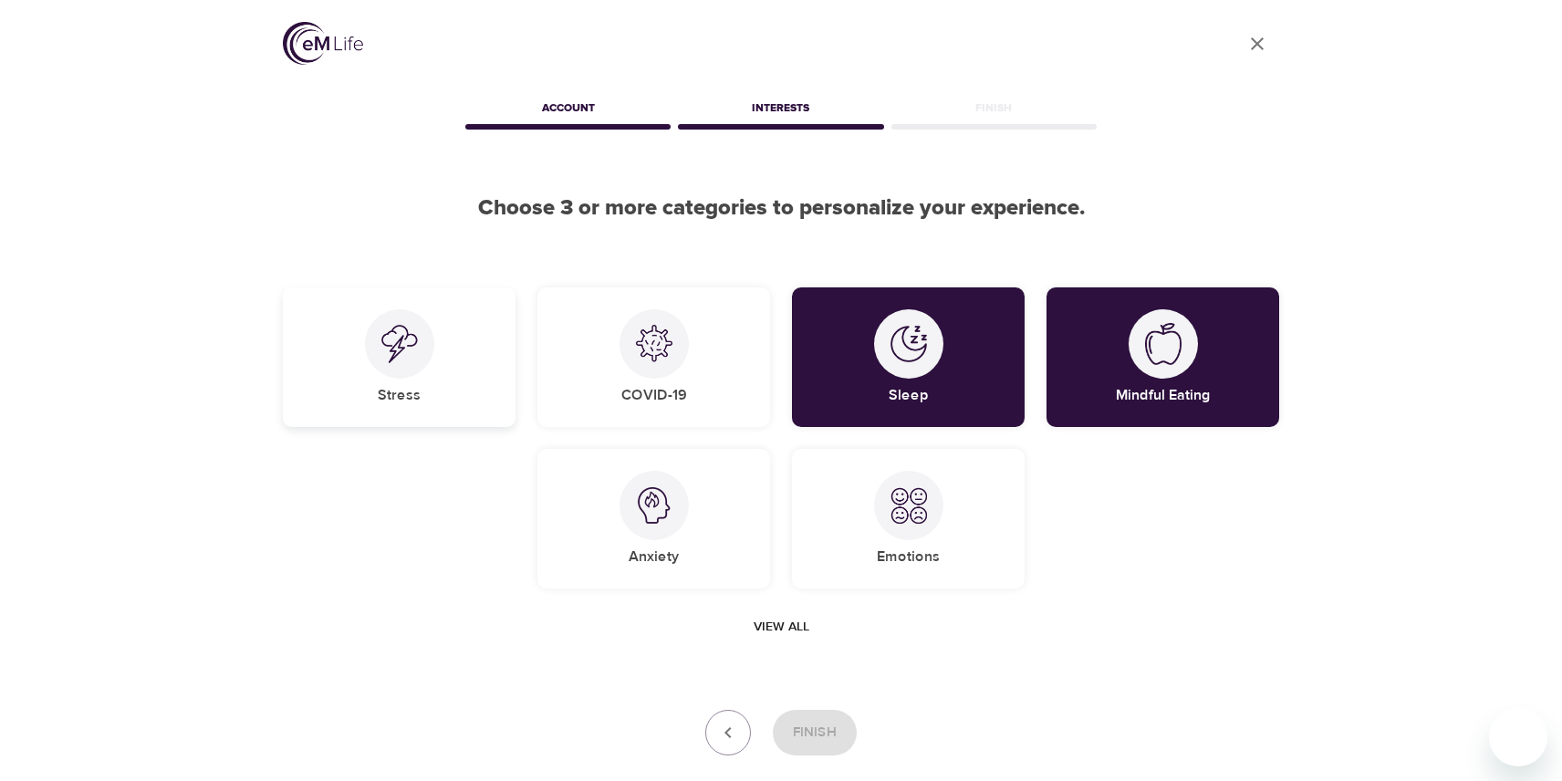
click at [421, 358] on div at bounding box center [399, 343] width 69 height 69
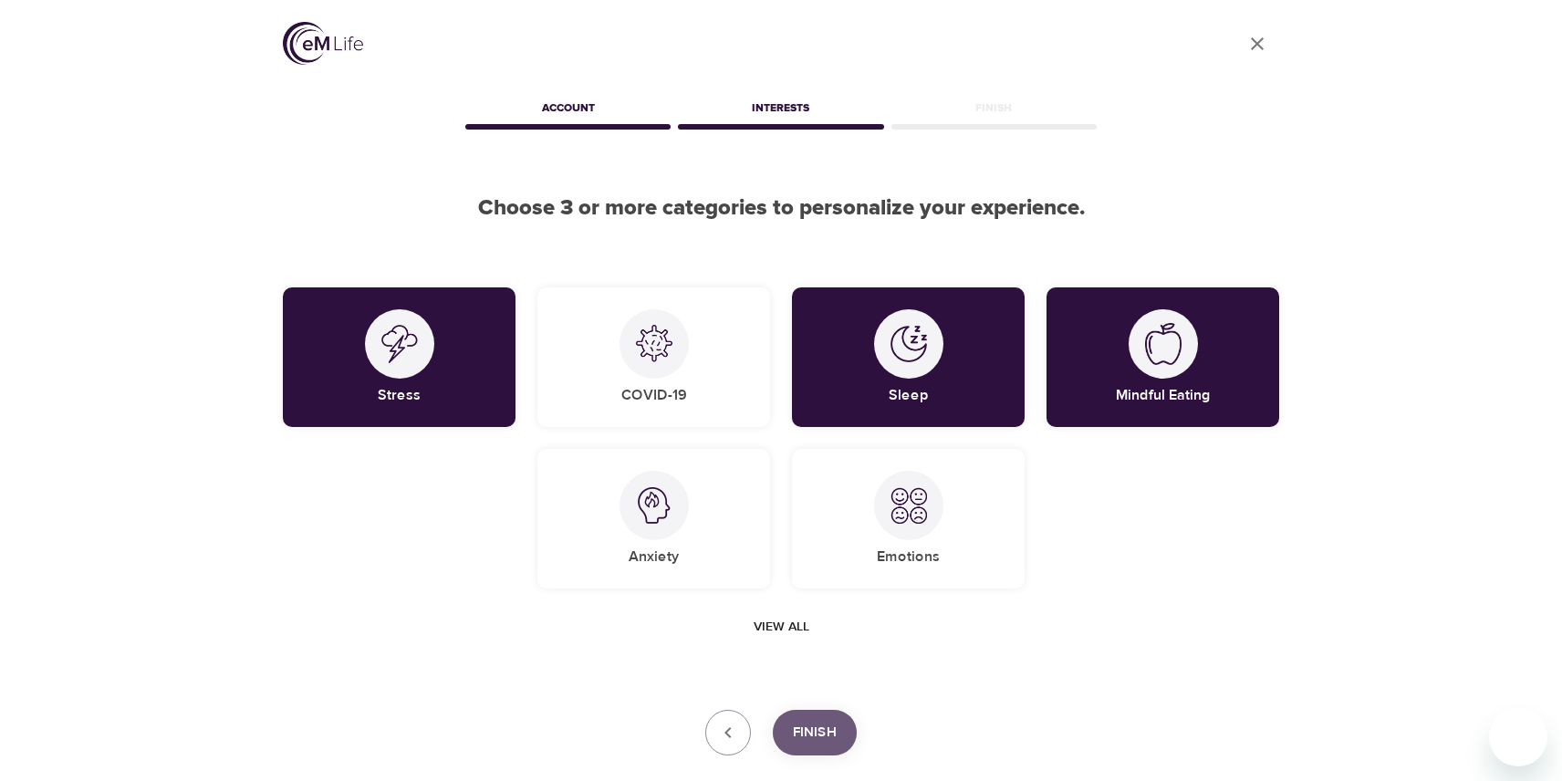
click at [809, 723] on span "Finish" at bounding box center [815, 733] width 44 height 24
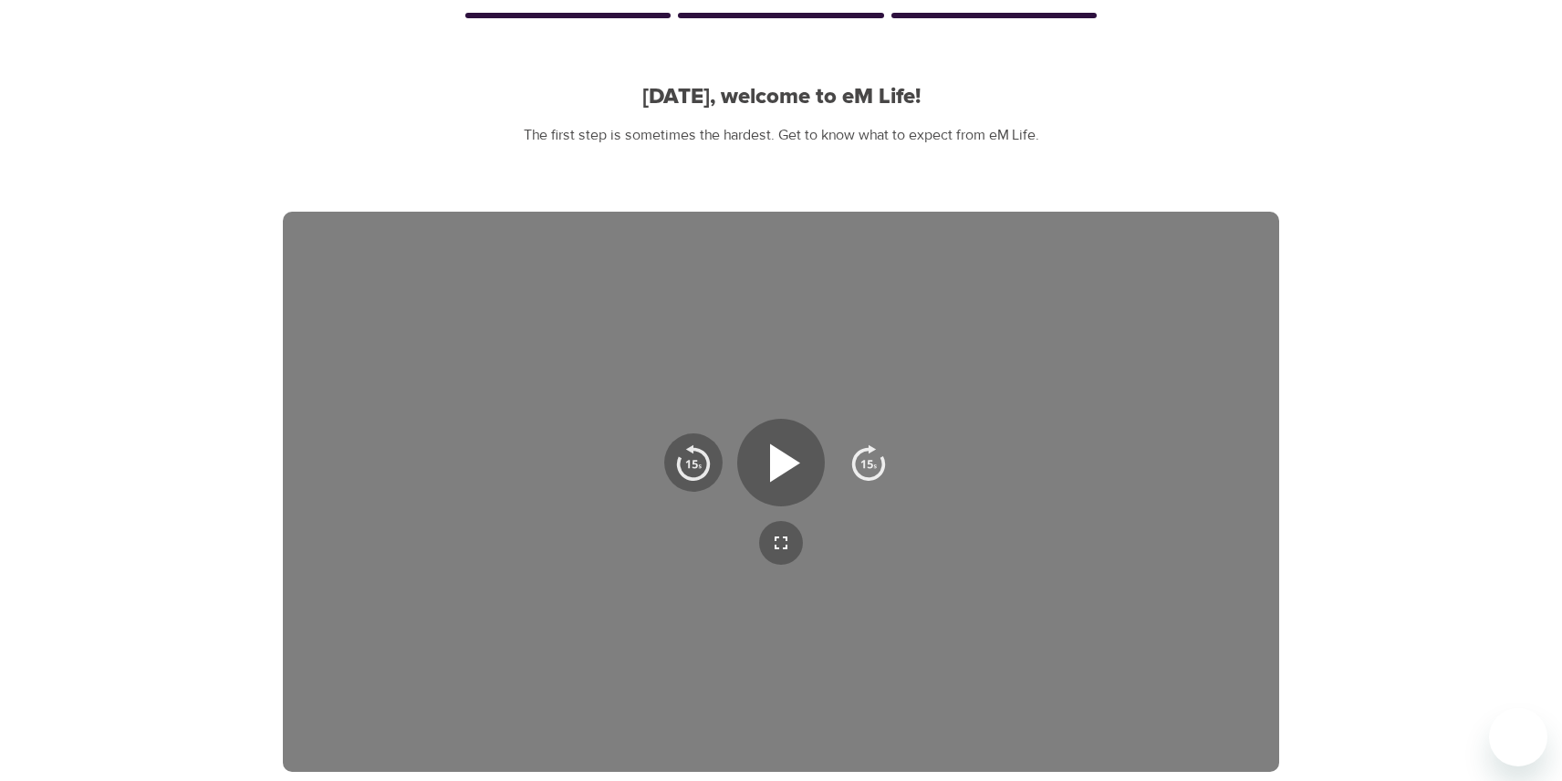
scroll to position [274, 0]
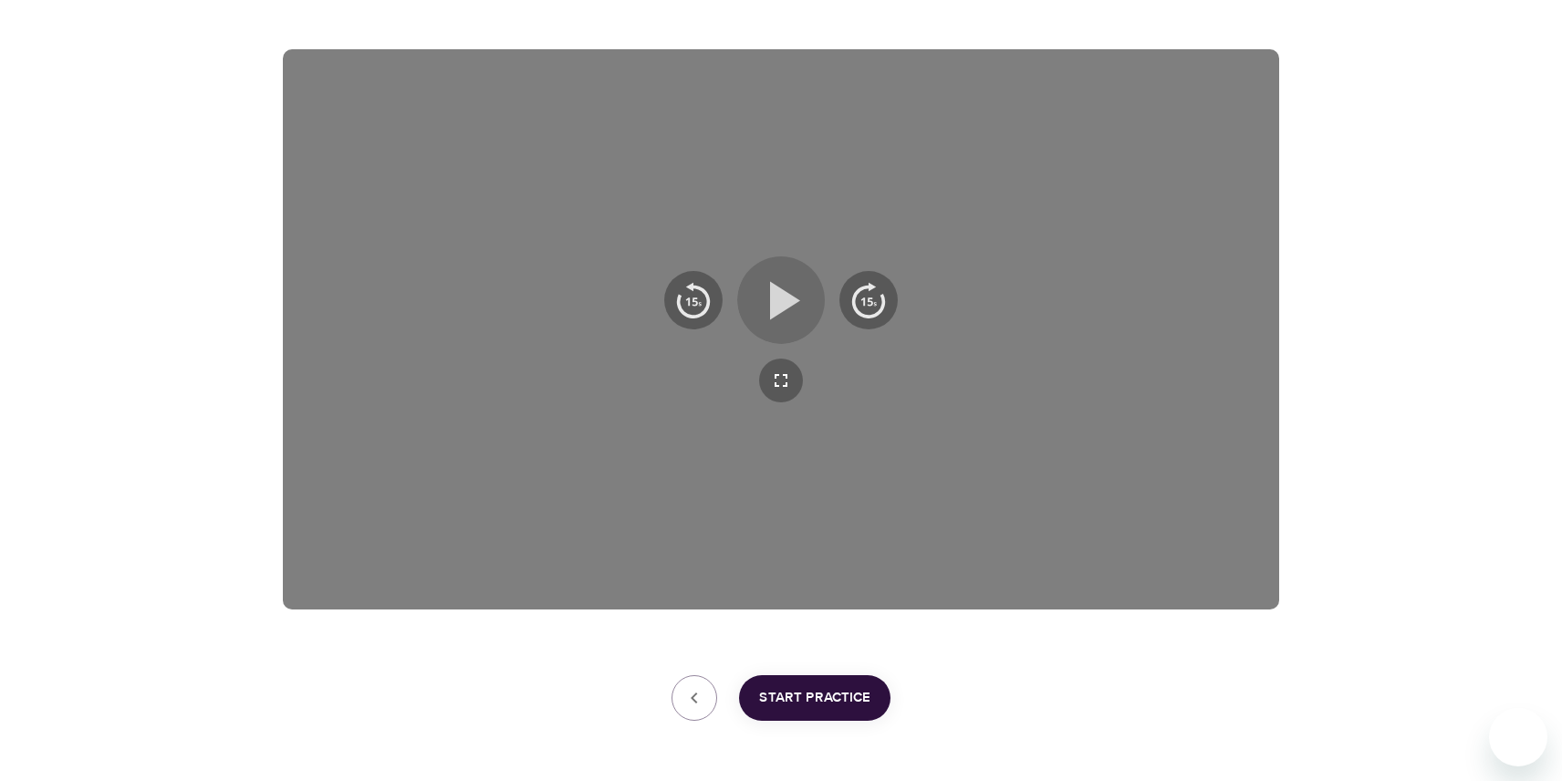
click at [764, 317] on icon "button" at bounding box center [781, 300] width 66 height 66
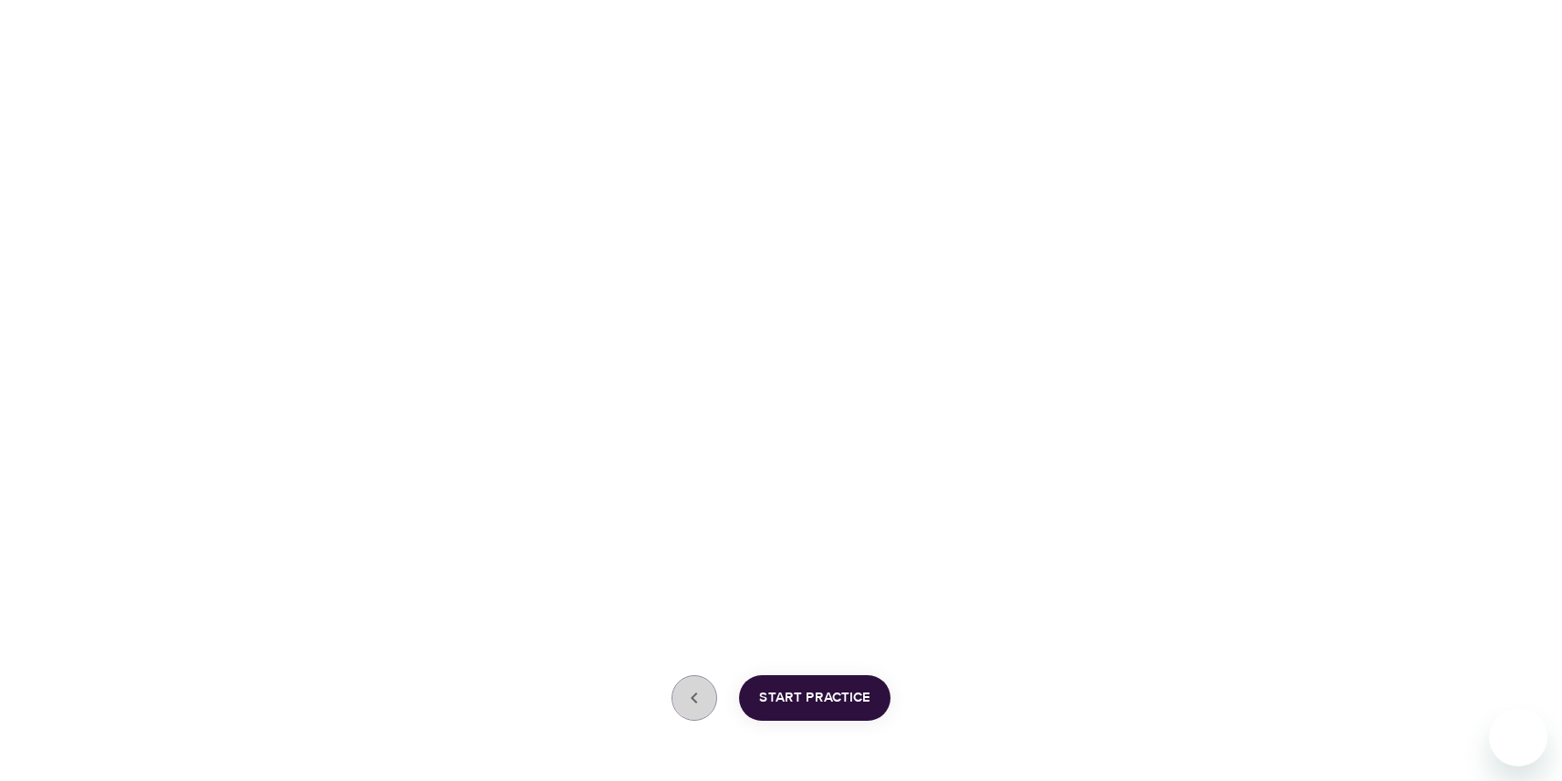
click at [693, 699] on icon "button" at bounding box center [694, 698] width 22 height 22
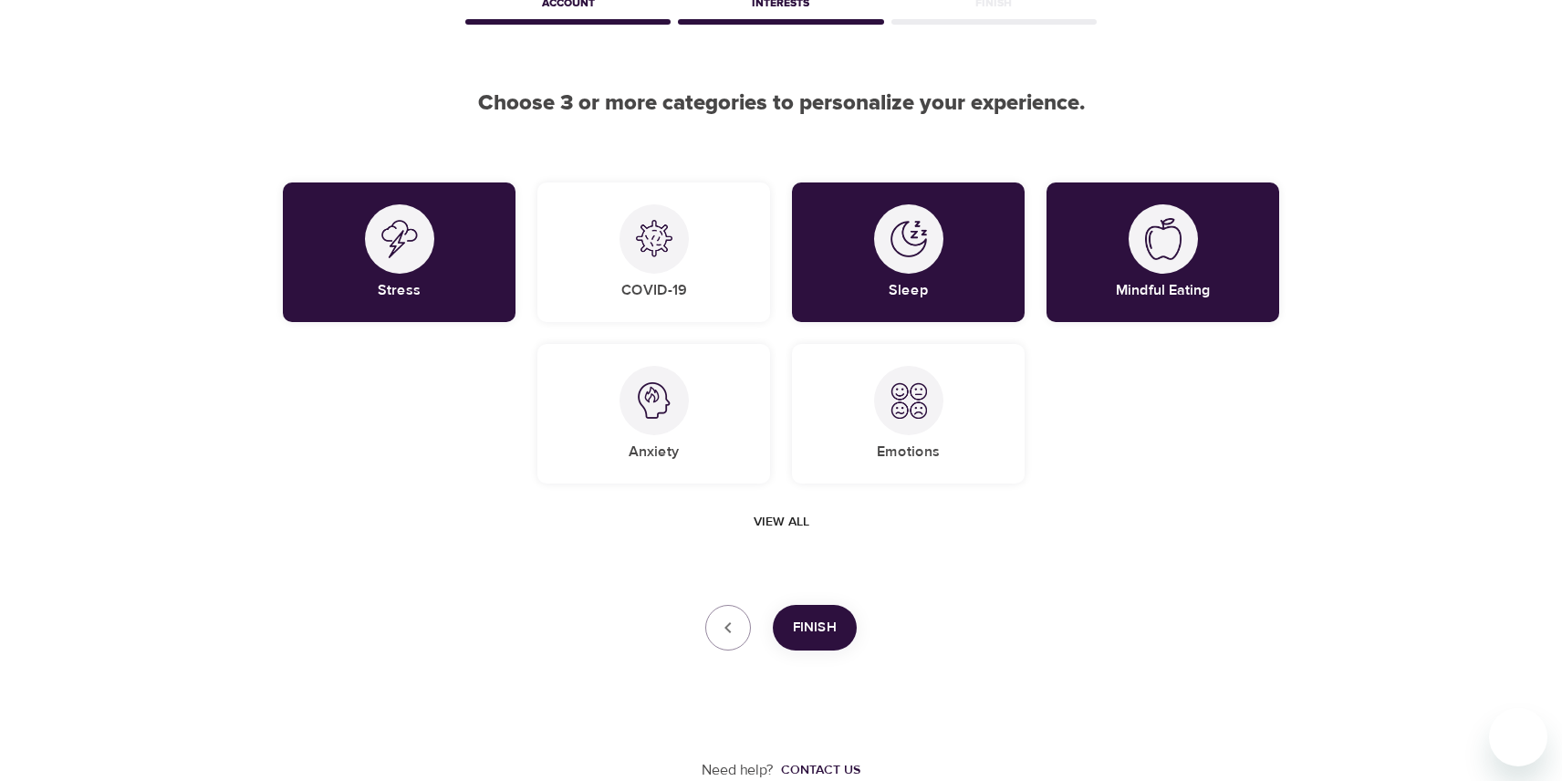
scroll to position [0, 0]
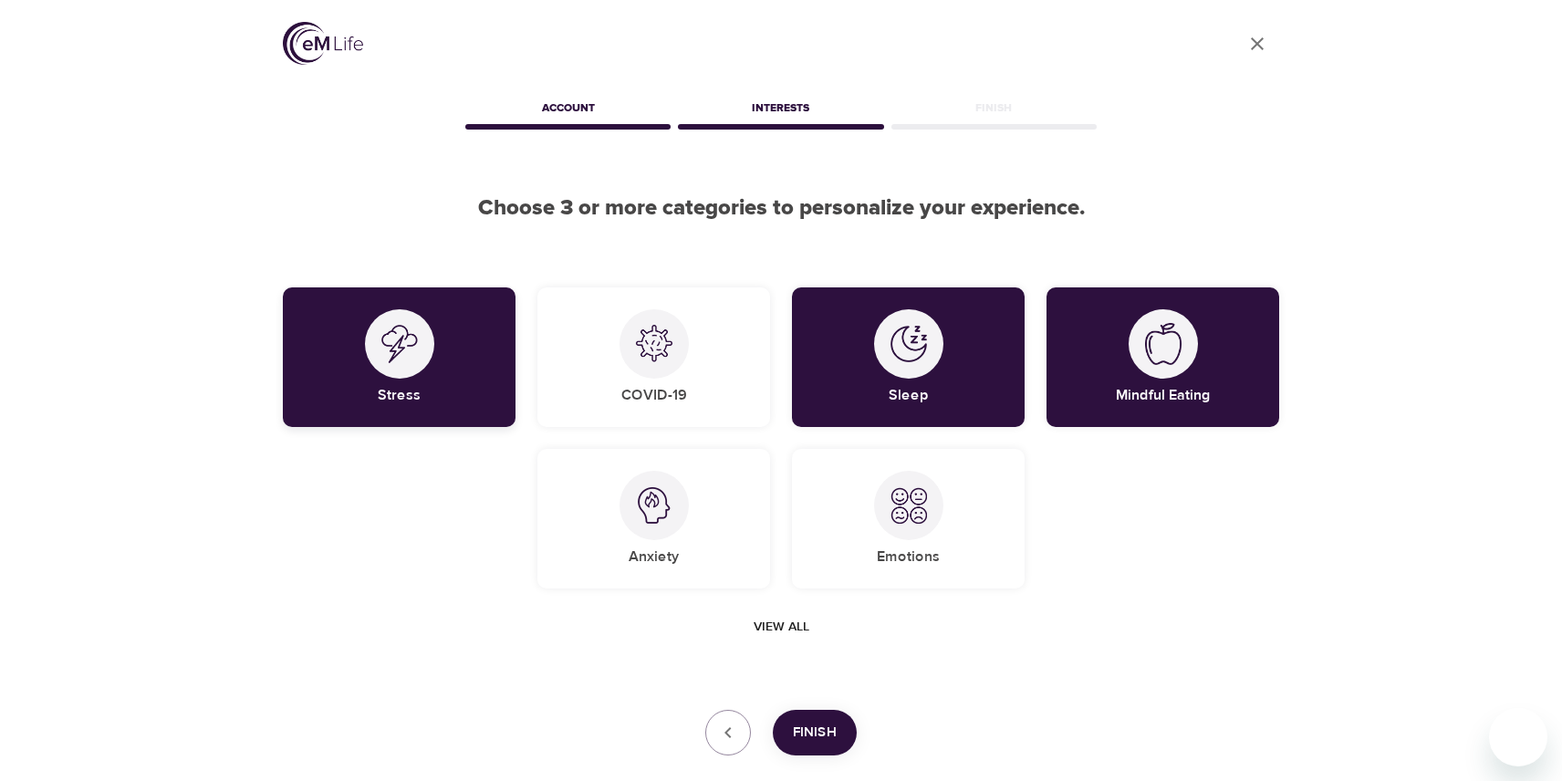
click at [502, 335] on div "Stress" at bounding box center [399, 357] width 233 height 140
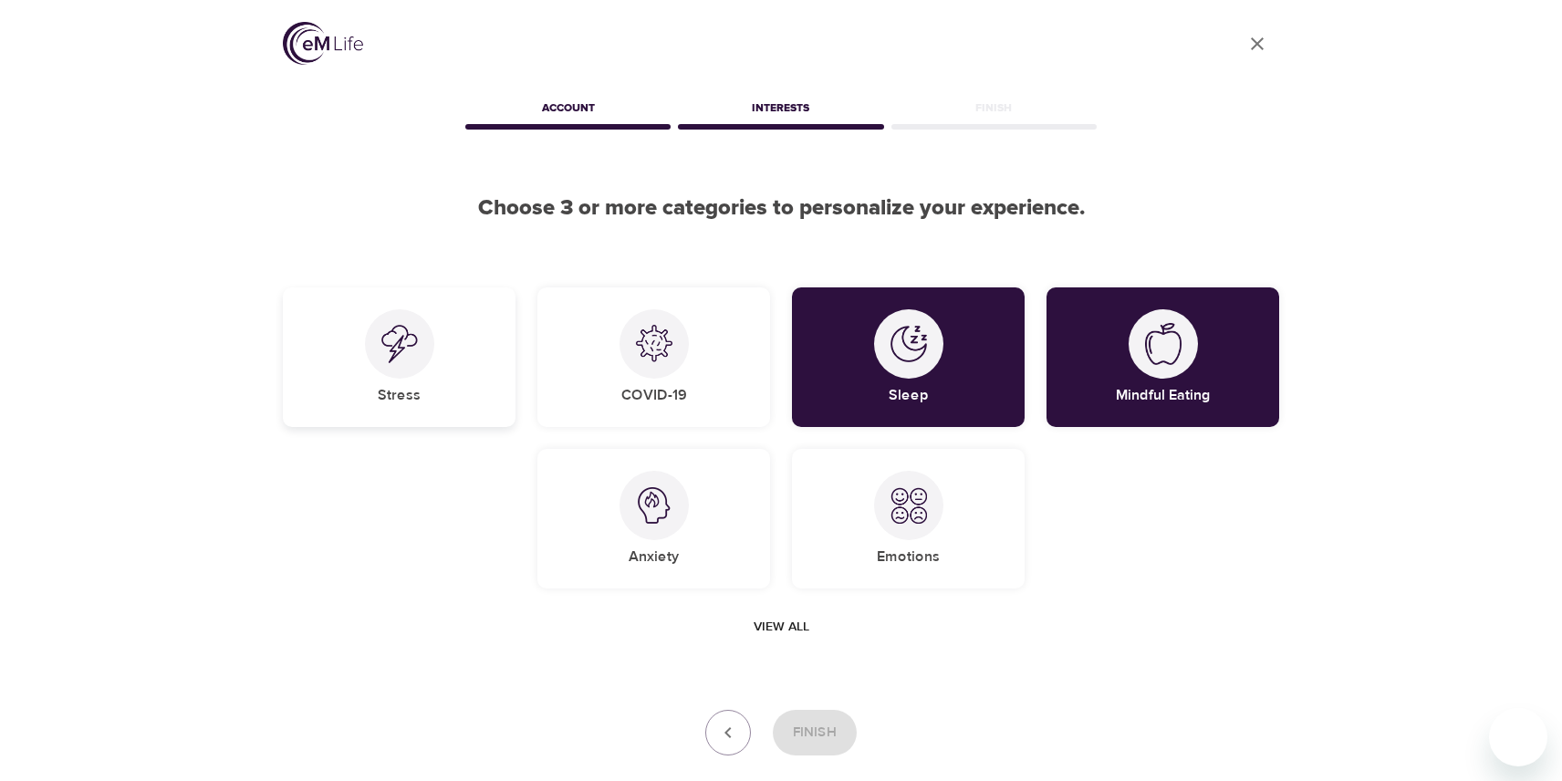
click at [474, 345] on div "Stress" at bounding box center [399, 357] width 233 height 140
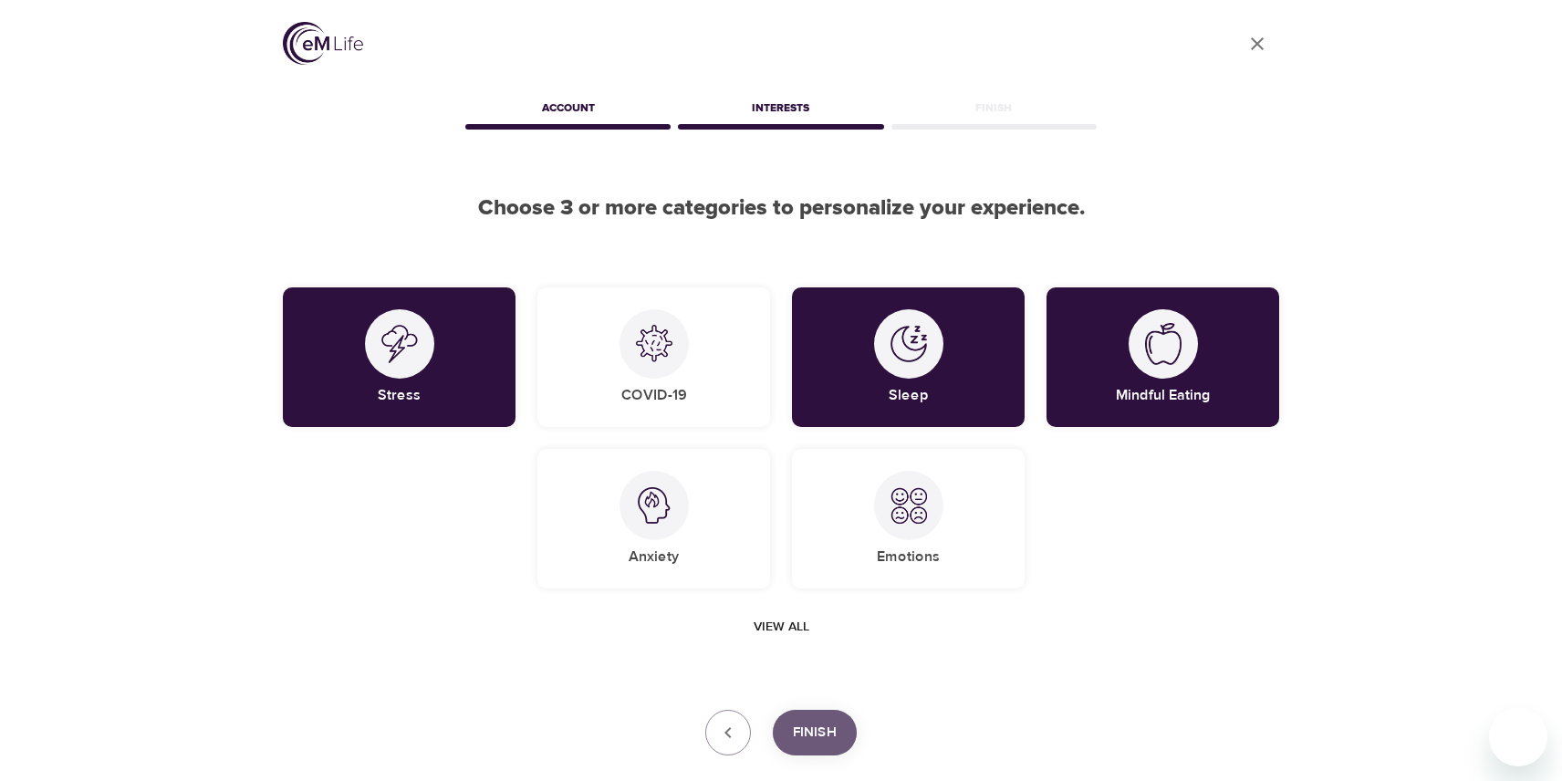
click at [825, 731] on span "Finish" at bounding box center [815, 733] width 44 height 24
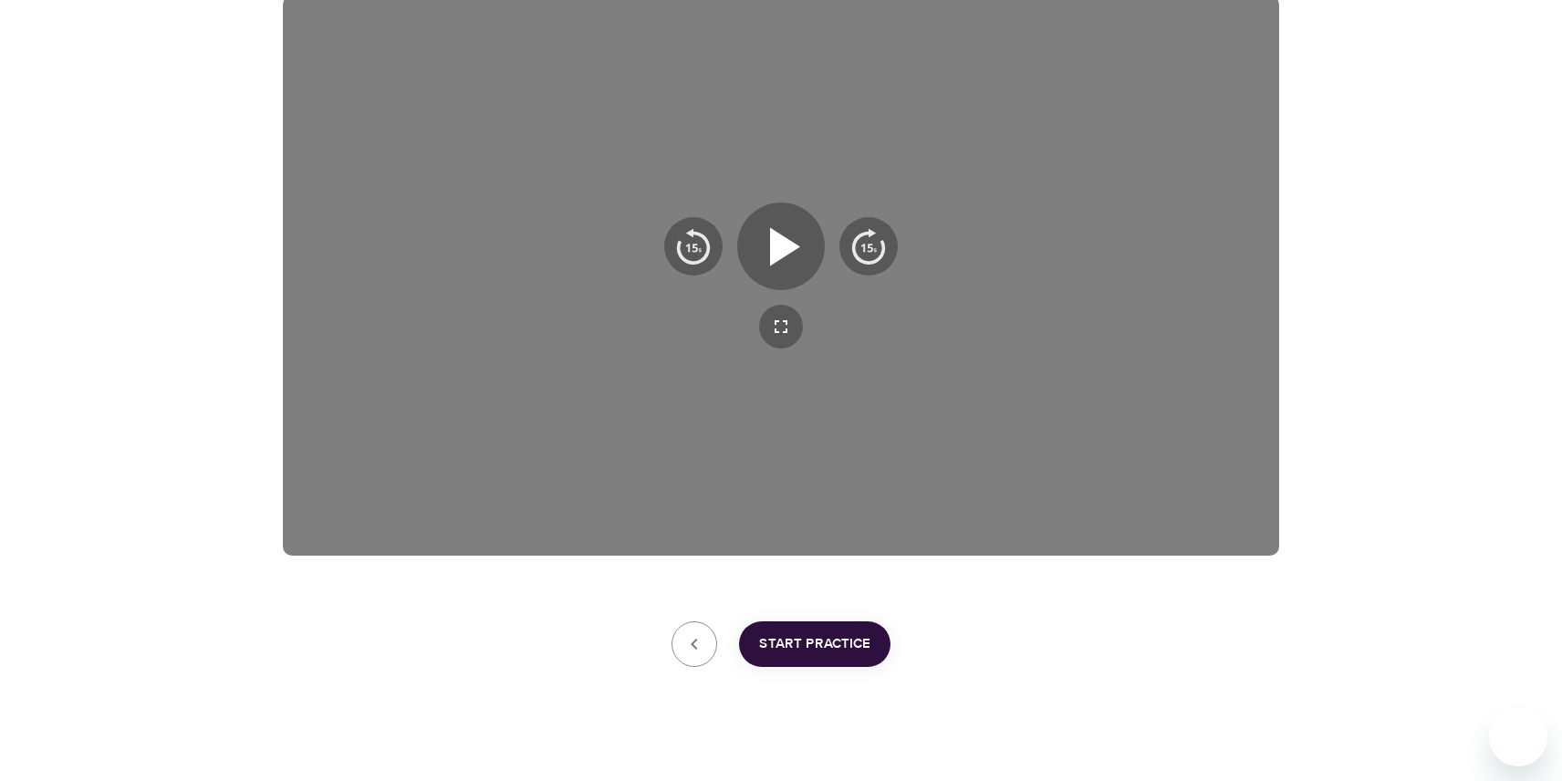
scroll to position [344, 0]
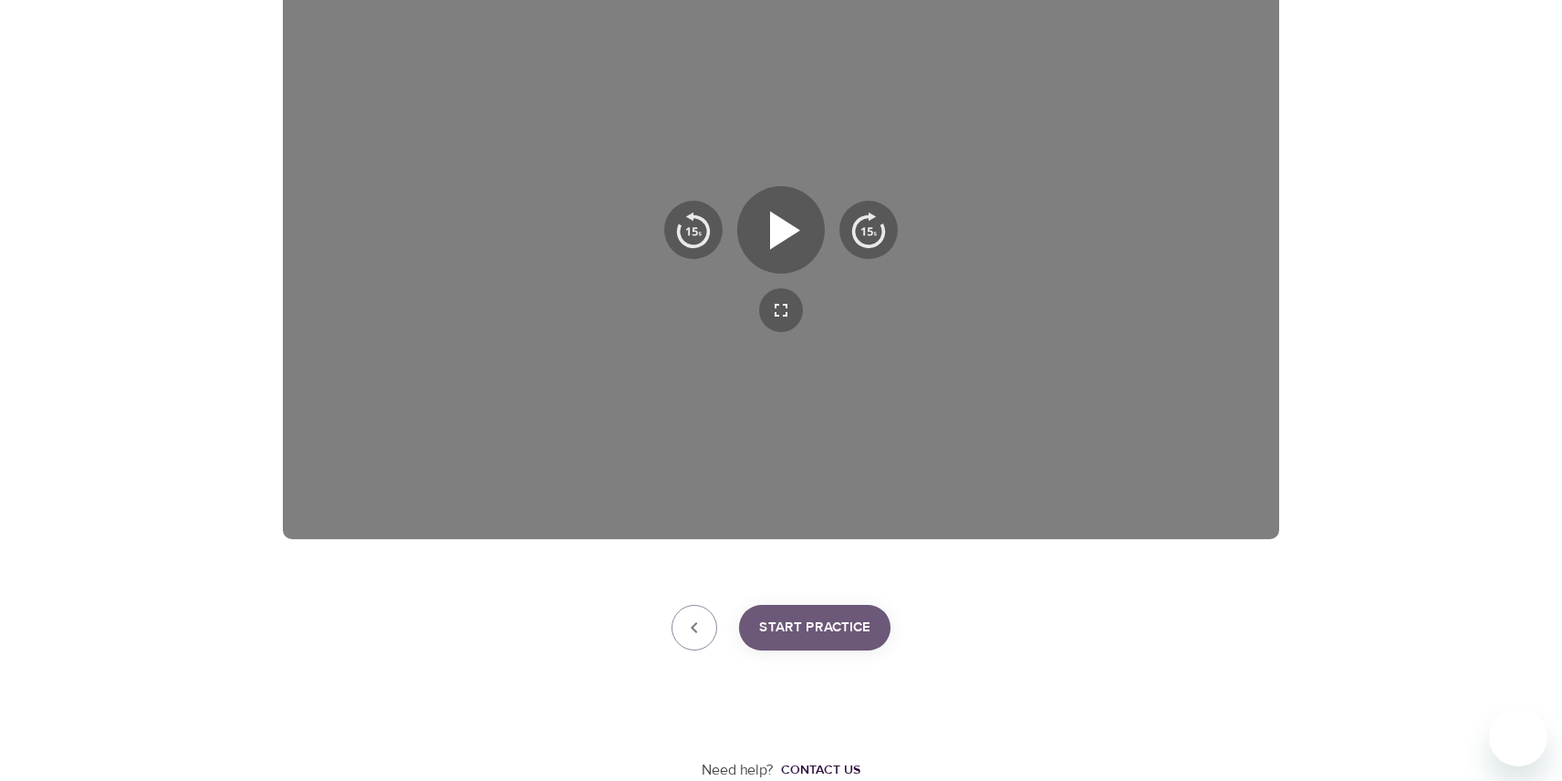
click at [827, 623] on span "Start Practice" at bounding box center [814, 628] width 111 height 24
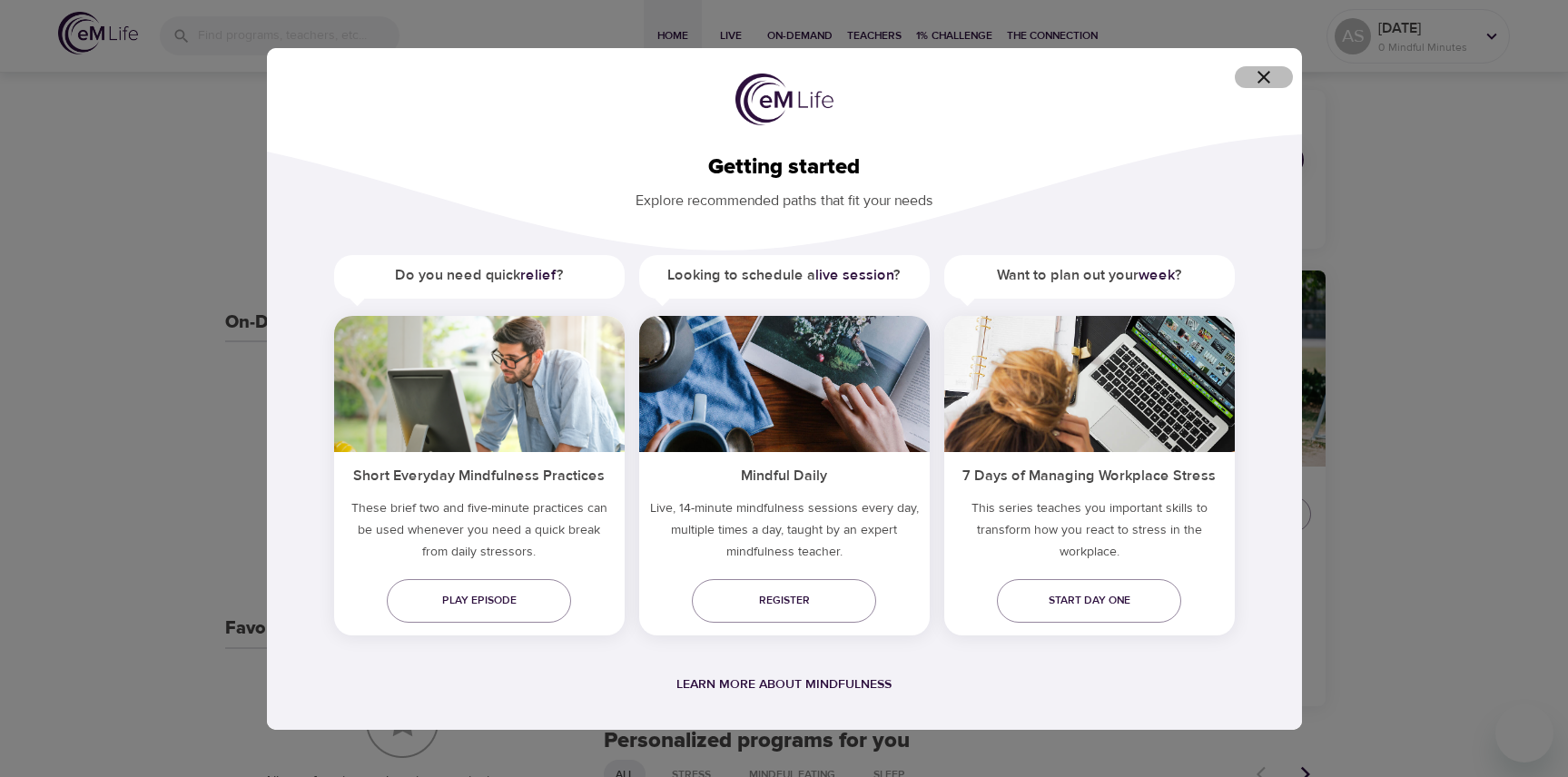
click at [1258, 74] on icon "button" at bounding box center [1264, 78] width 22 height 22
